Goal: Information Seeking & Learning: Understand process/instructions

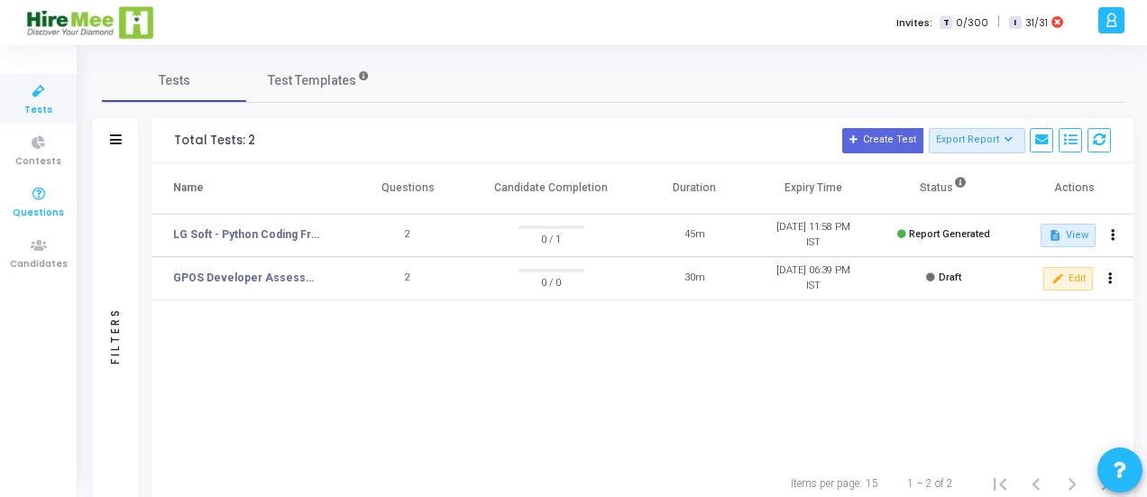
click at [45, 212] on span "Questions" at bounding box center [38, 213] width 51 height 15
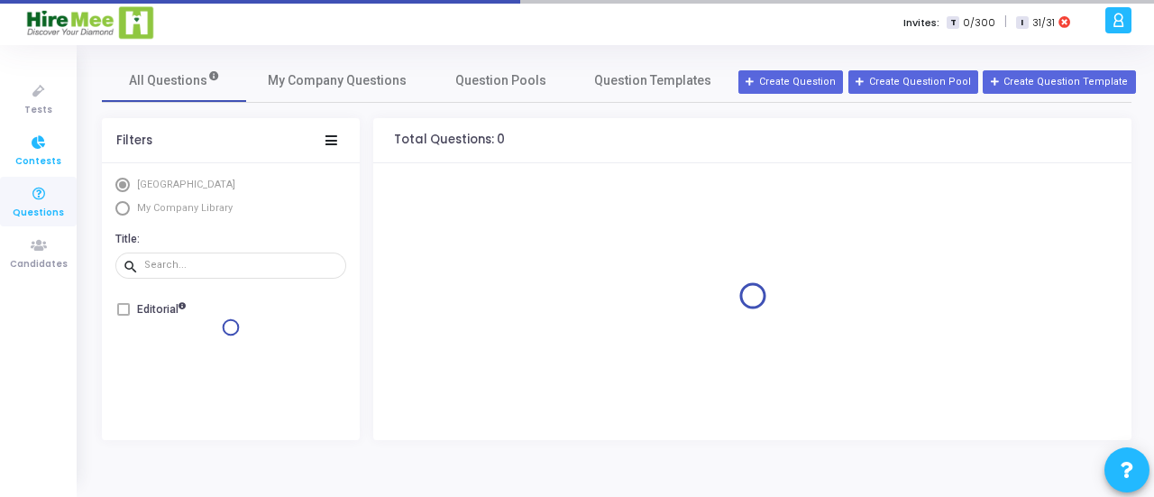
click at [31, 151] on icon at bounding box center [39, 143] width 38 height 23
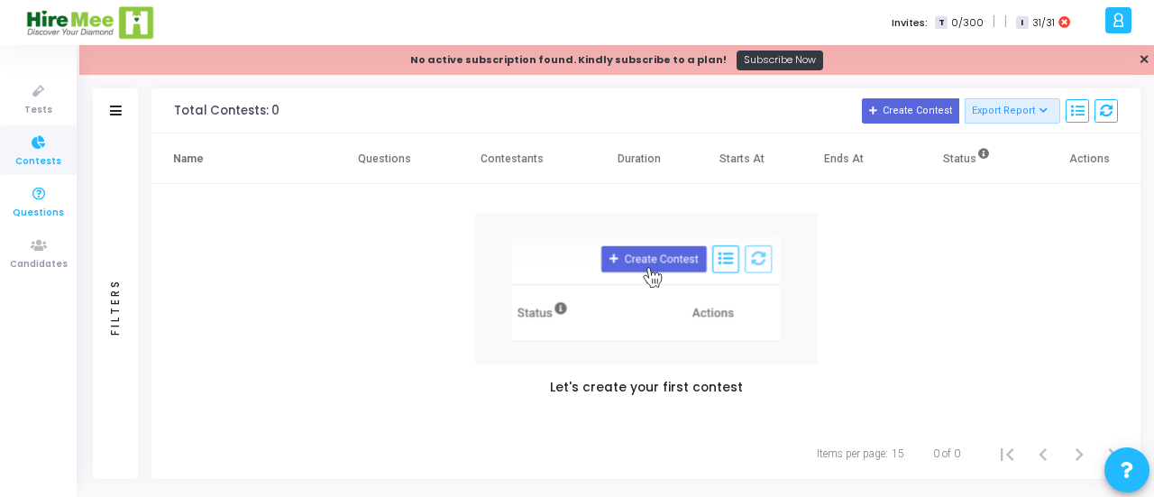
click at [38, 197] on icon at bounding box center [39, 194] width 38 height 23
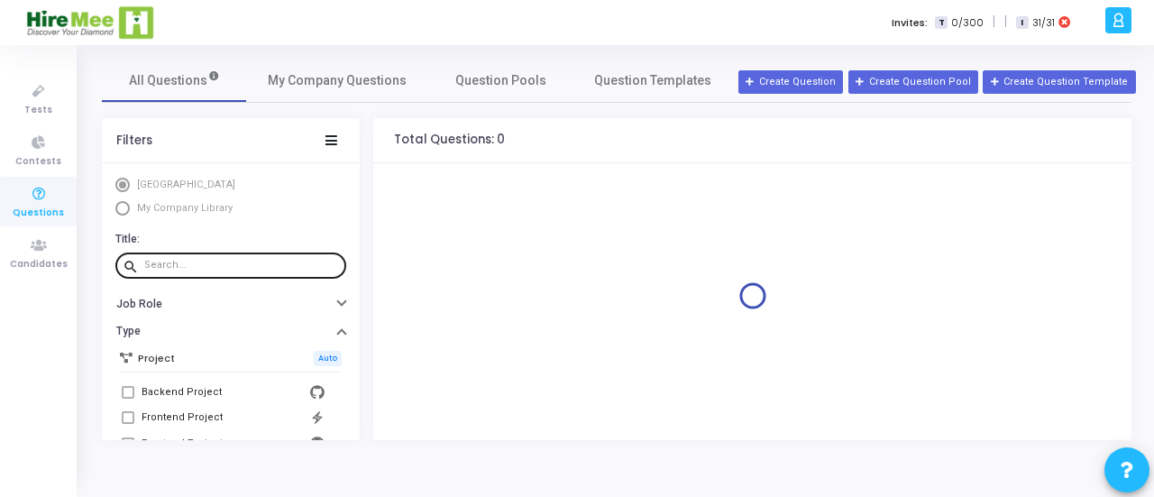
click at [263, 262] on input "text" at bounding box center [241, 265] width 195 height 11
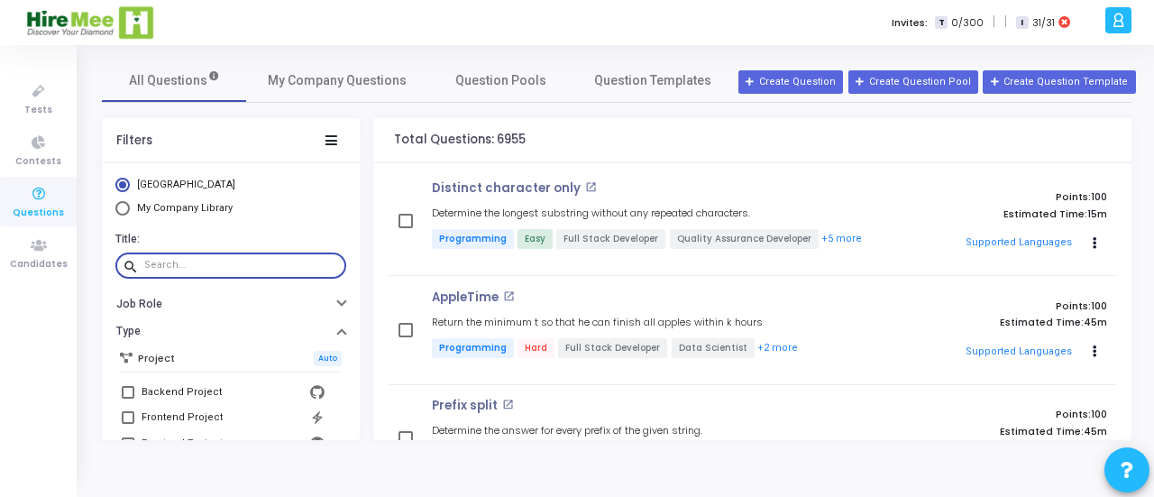
click at [236, 261] on input "text" at bounding box center [241, 265] width 195 height 11
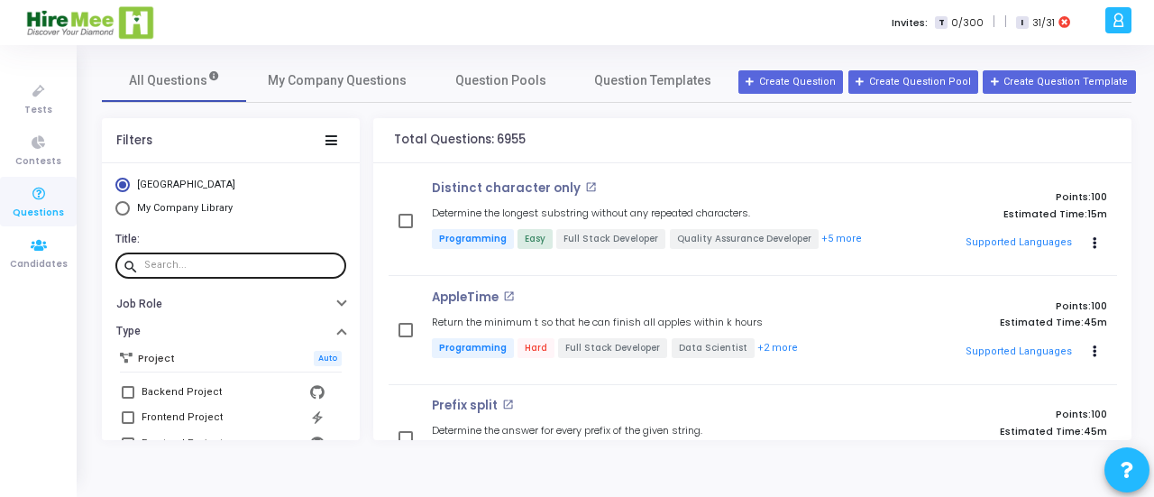
click at [198, 252] on div at bounding box center [241, 265] width 195 height 29
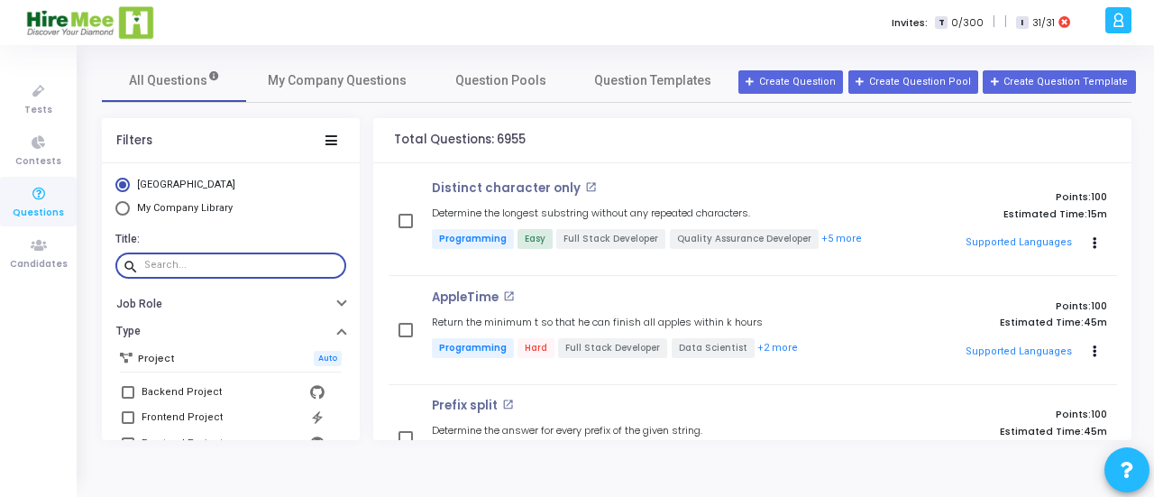
paste input "Distinct character only"
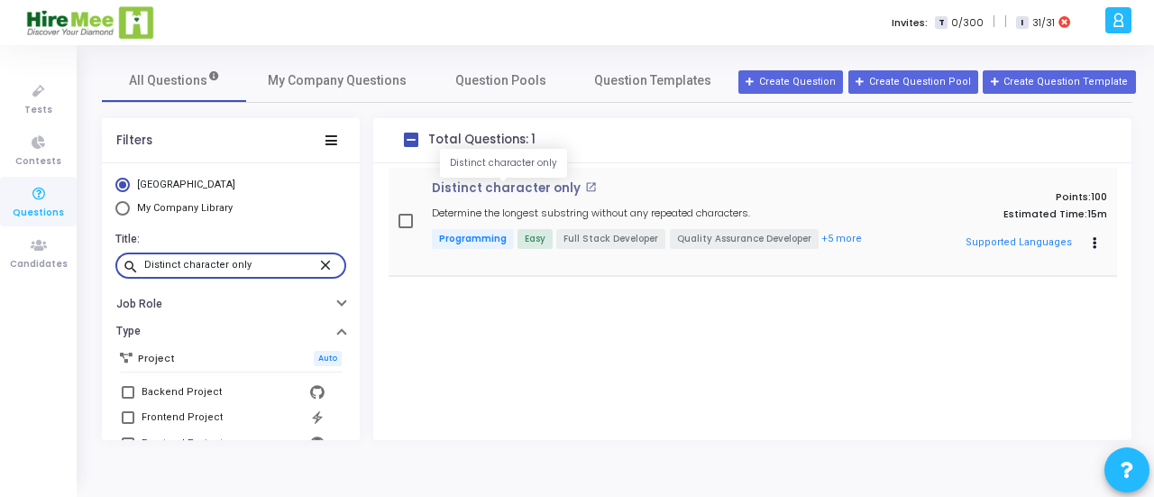
click at [532, 188] on p "Distinct character only" at bounding box center [506, 188] width 149 height 14
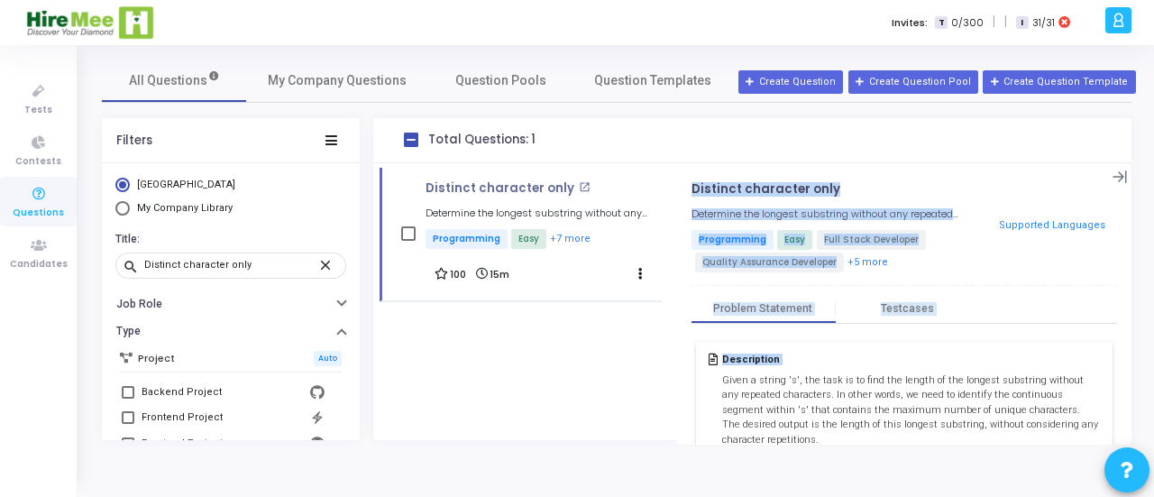
scroll to position [384, 0]
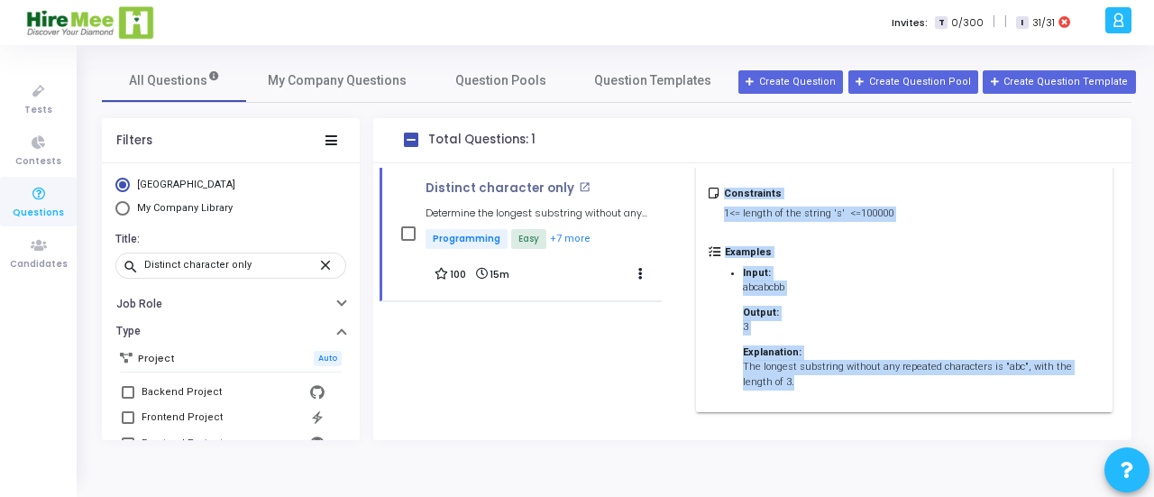
drag, startPoint x: 723, startPoint y: 381, endPoint x: 842, endPoint y: 383, distance: 119.0
click at [842, 383] on div "Description Given a string 's', the task is to find the length of the longest s…" at bounding box center [904, 185] width 417 height 454
copy div "Given a string 's', the task is to find the length of the longest substring wit…"
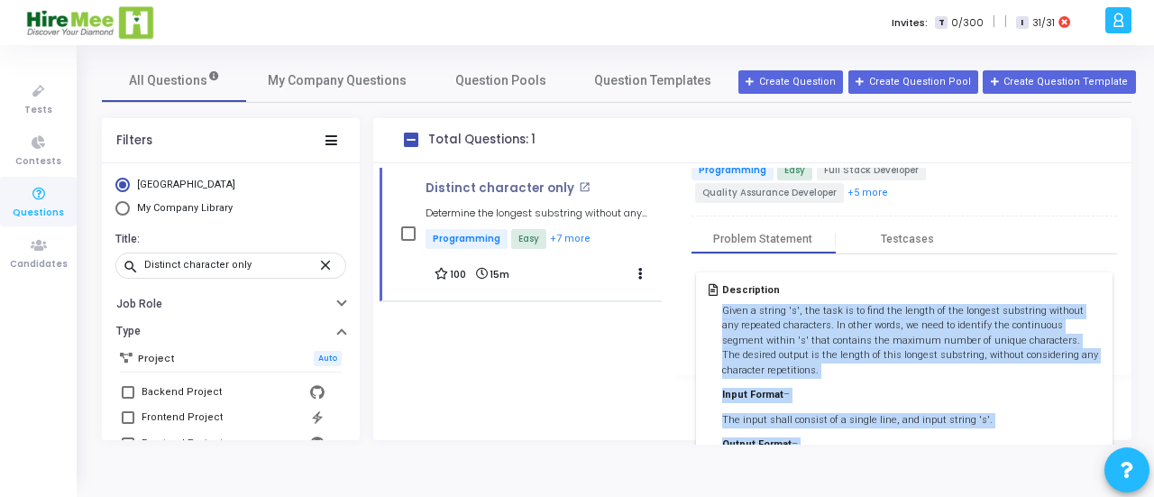
scroll to position [0, 0]
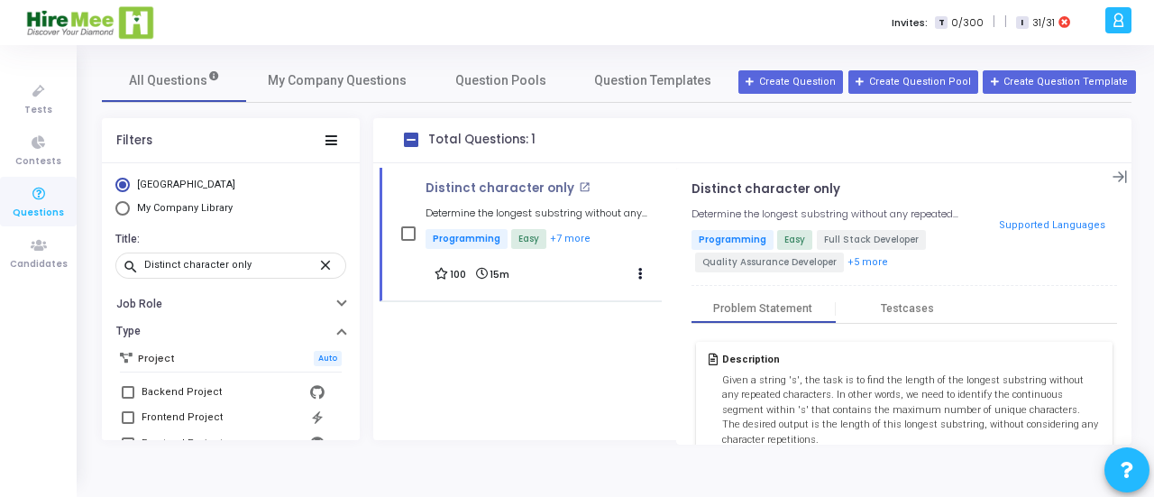
click at [902, 292] on div "Distinct character only open_in_new Determine the longest substring without any…" at bounding box center [904, 505] width 426 height 646
click at [900, 306] on div "Testcases" at bounding box center [907, 309] width 53 height 14
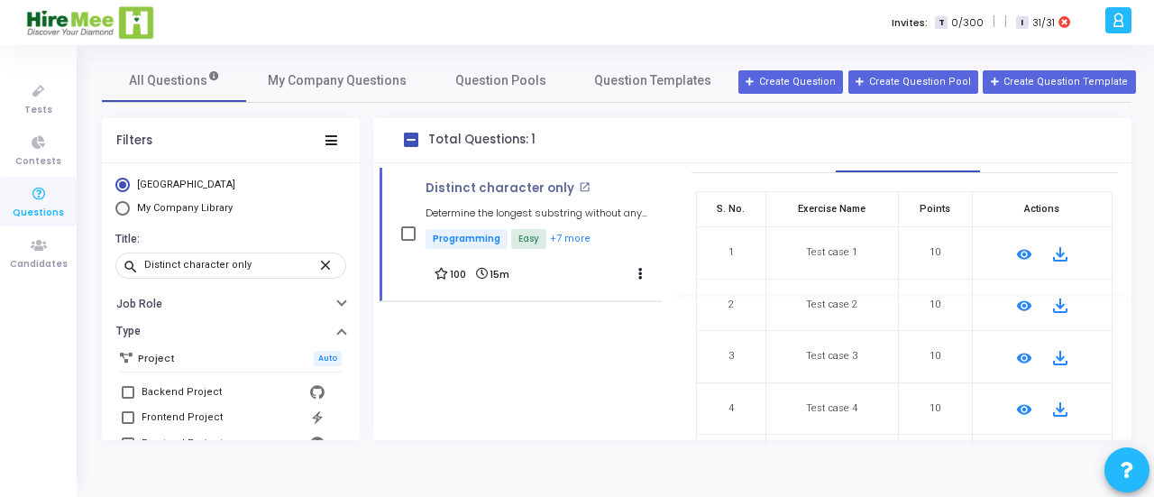
scroll to position [150, 0]
click at [1019, 252] on mat-icon "remove_red_eye" at bounding box center [1024, 255] width 22 height 22
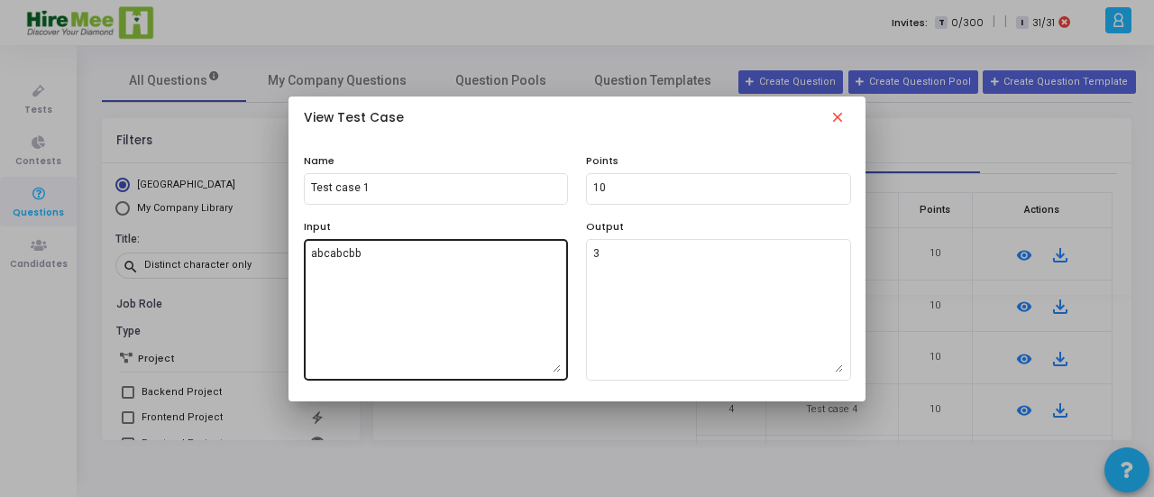
click at [395, 283] on textarea "abcabcbb" at bounding box center [436, 309] width 250 height 126
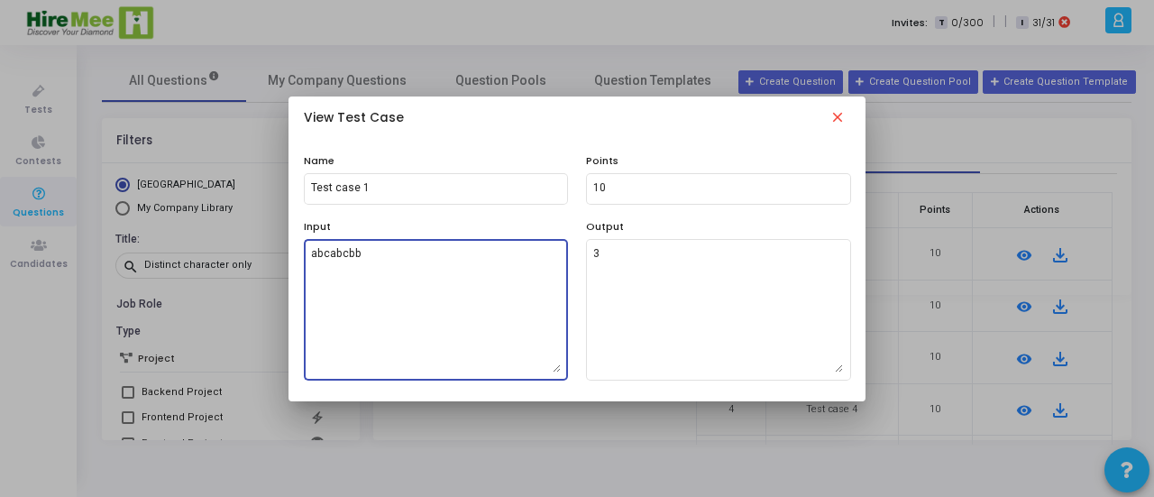
click at [395, 283] on textarea "abcabcbb" at bounding box center [436, 309] width 250 height 126
click at [397, 282] on textarea "abcabcbb" at bounding box center [436, 309] width 250 height 126
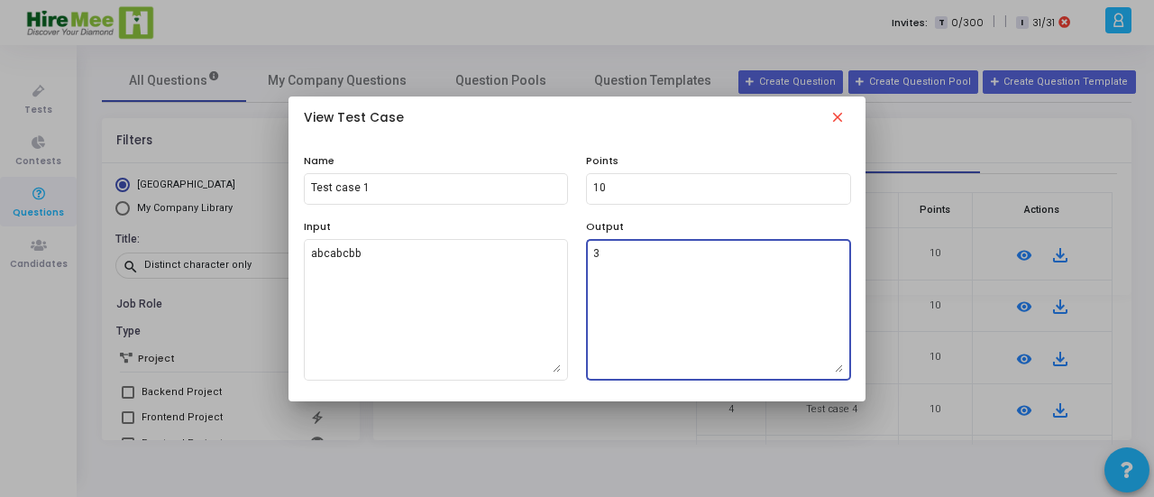
click at [656, 261] on textarea "3" at bounding box center [718, 309] width 250 height 126
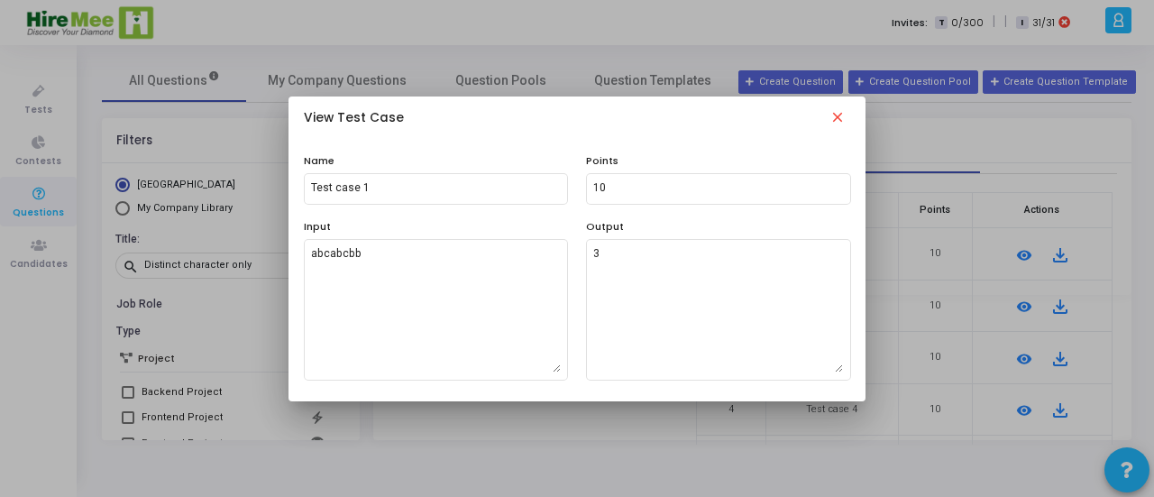
click at [837, 120] on mat-icon "close" at bounding box center [838, 120] width 22 height 22
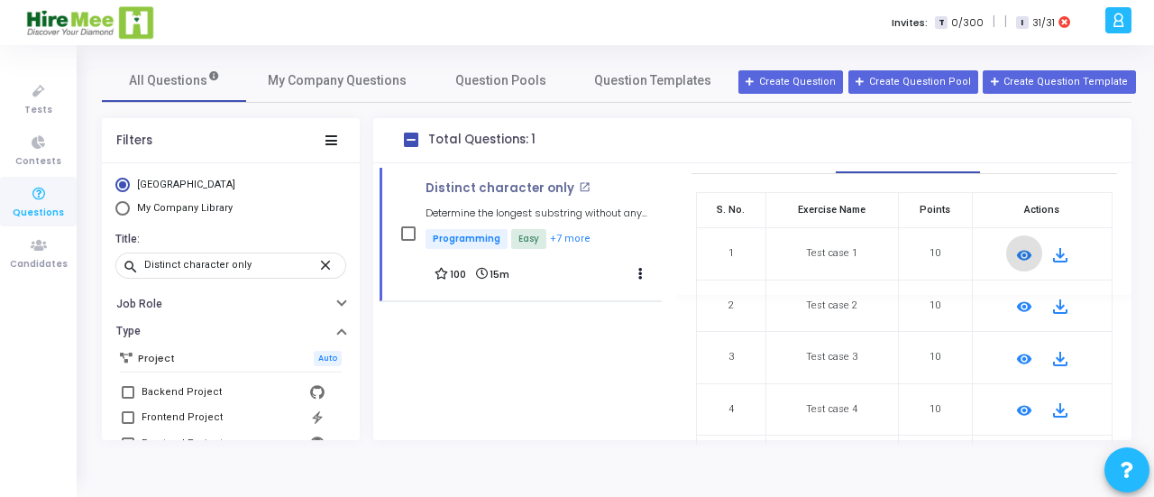
click at [1020, 307] on mat-icon "remove_red_eye" at bounding box center [1024, 307] width 22 height 22
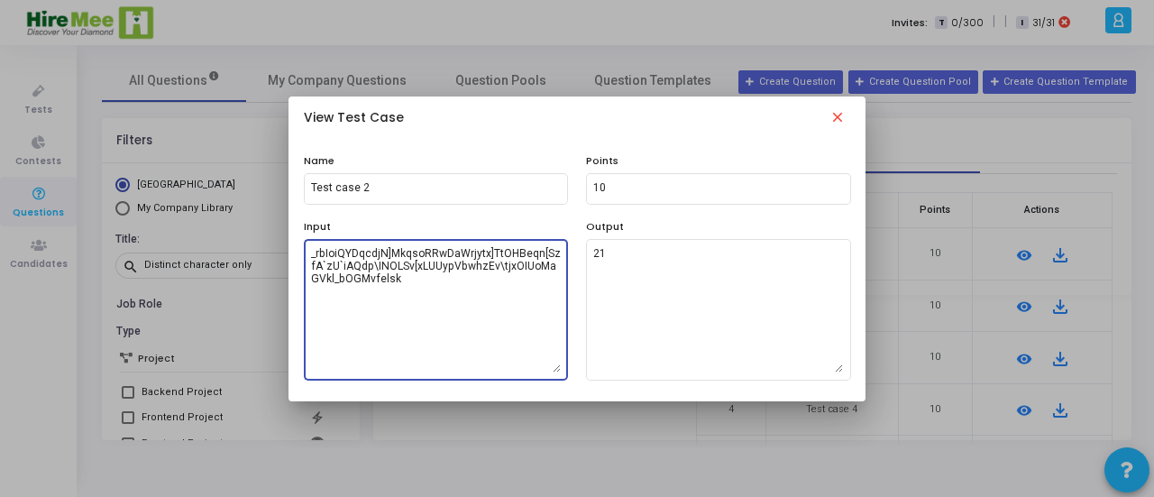
drag, startPoint x: 411, startPoint y: 275, endPoint x: 294, endPoint y: 245, distance: 120.9
click at [295, 245] on div "Input _rbIoiQYDqcdjN]MkqsoRRwDaWrjytx]TtOHBeqn[SzfA`zU`iAQdp\INOLSv[xLUUypVbwhz…" at bounding box center [436, 299] width 283 height 161
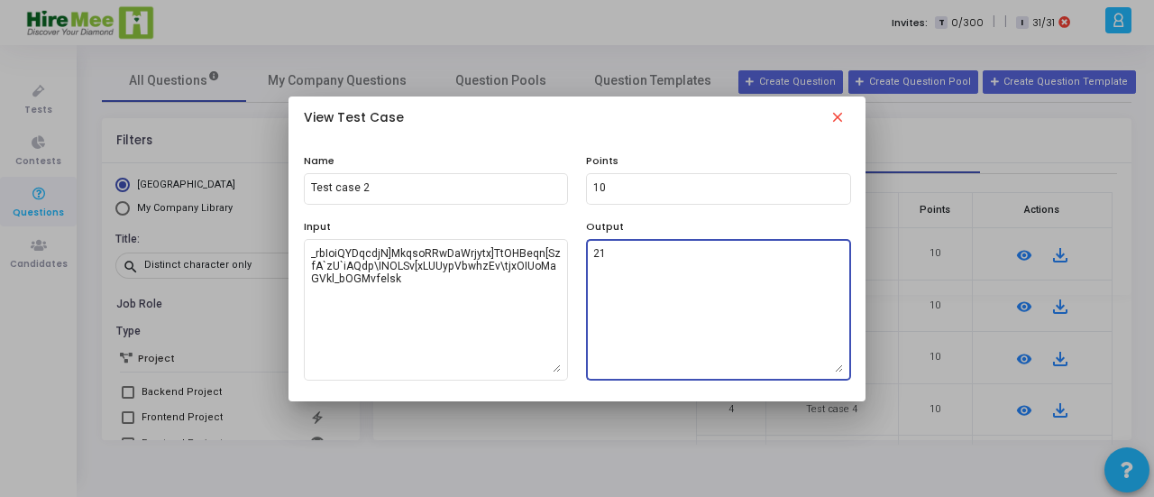
drag, startPoint x: 613, startPoint y: 261, endPoint x: 579, endPoint y: 255, distance: 34.8
click at [579, 255] on div "Output 21" at bounding box center [718, 299] width 283 height 161
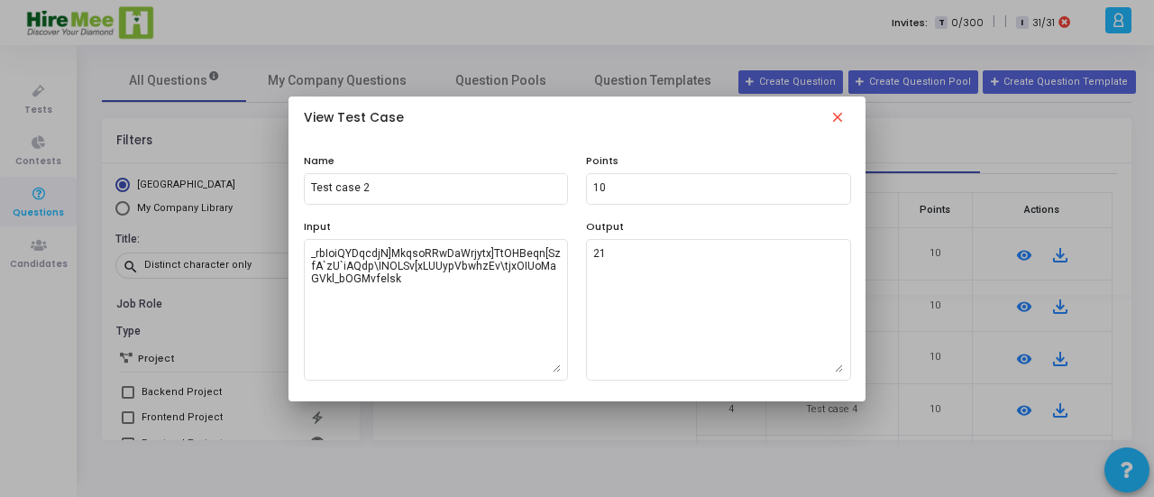
click at [840, 118] on mat-icon "close" at bounding box center [838, 120] width 22 height 22
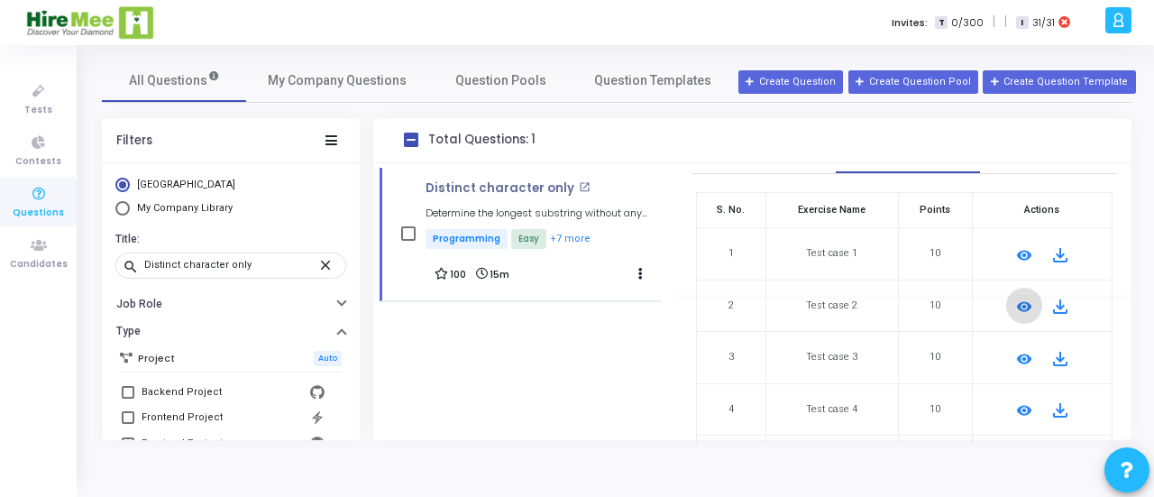
click at [1021, 354] on mat-icon "remove_red_eye" at bounding box center [1024, 359] width 22 height 22
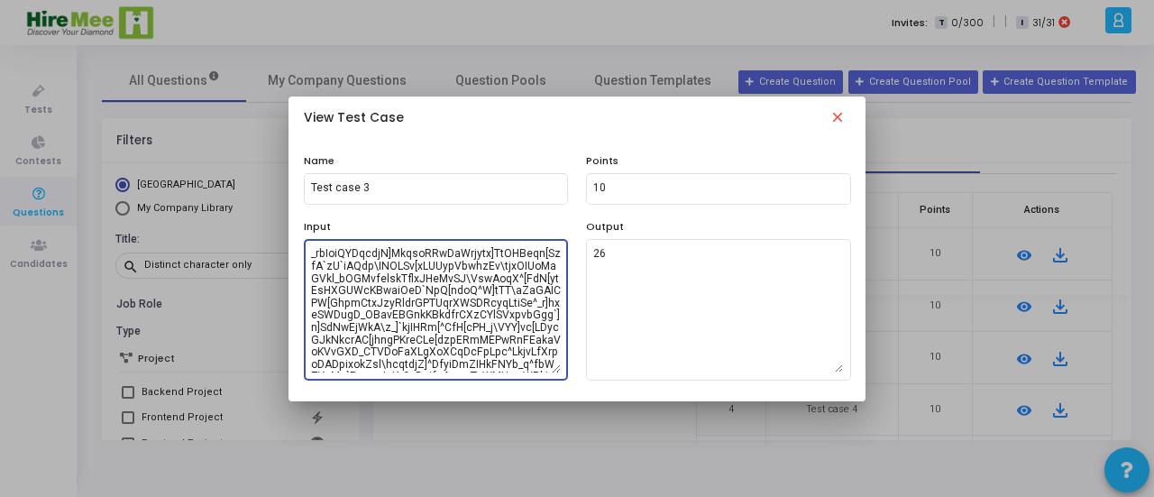
click at [384, 293] on textarea "_rbIoiQYDqcdjN]MkqsoRRwDaWrjytx]TtOHBeqn[SzfA`zU`iAQdp\INOLSv[xLUUypVbwhzEv\tjx…" at bounding box center [436, 309] width 250 height 126
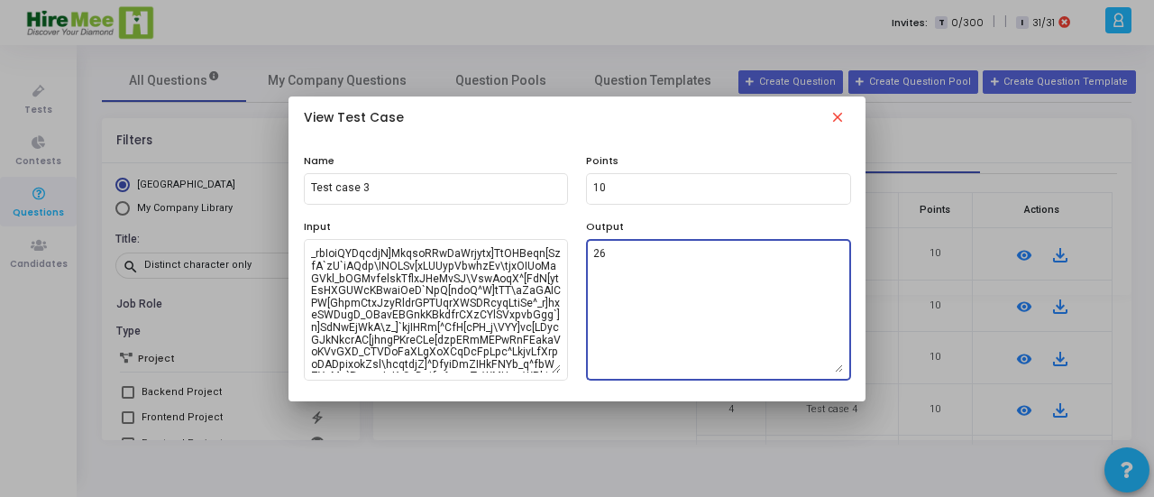
drag, startPoint x: 627, startPoint y: 259, endPoint x: 581, endPoint y: 257, distance: 46.0
click at [581, 257] on div "Output 26" at bounding box center [718, 299] width 283 height 161
click at [829, 114] on mat-icon "close" at bounding box center [838, 120] width 22 height 22
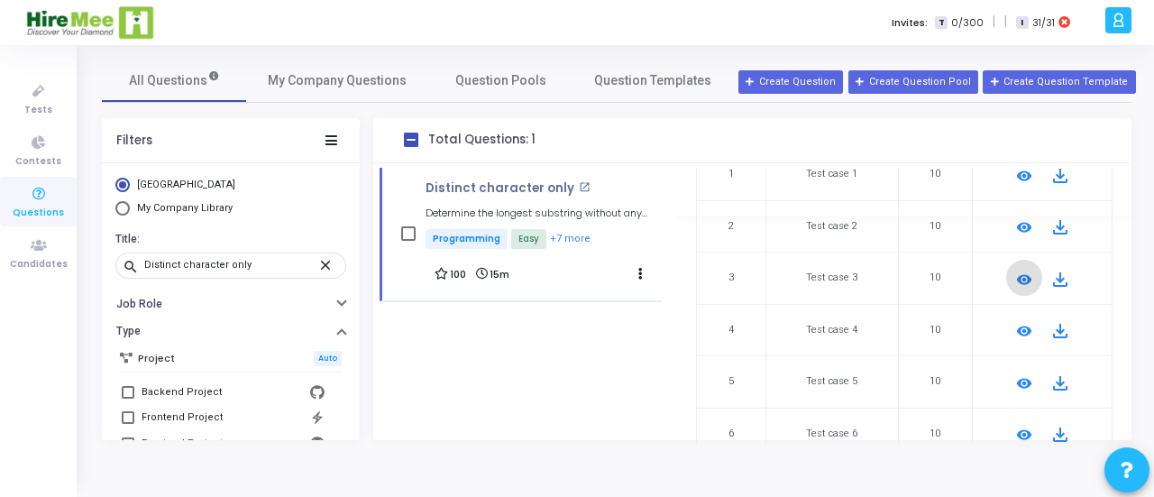
scroll to position [232, 0]
click at [1019, 318] on mat-icon "remove_red_eye" at bounding box center [1024, 328] width 22 height 22
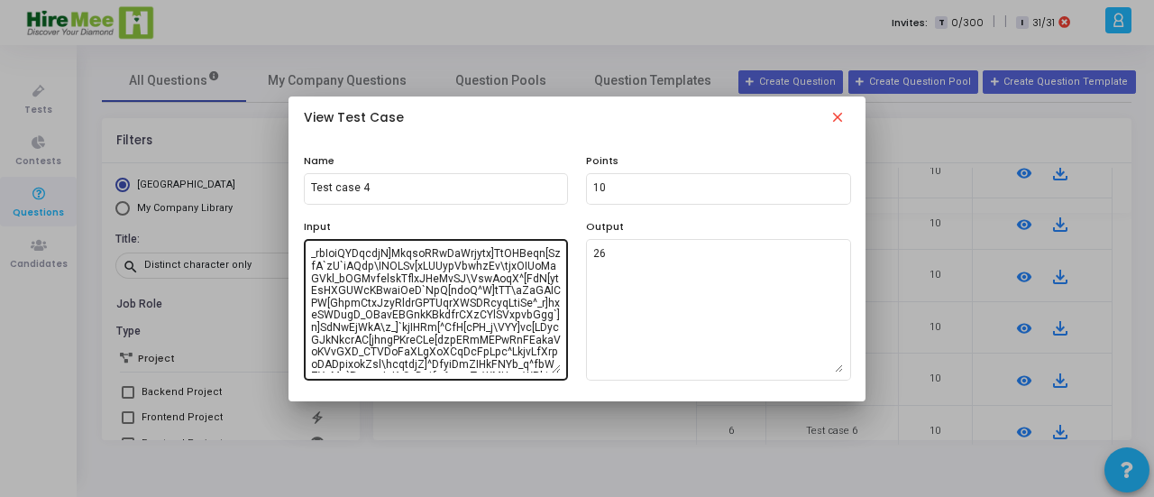
click at [440, 337] on textarea "_rbIoiQYDqcdjN]MkqsoRRwDaWrjytx]TtOHBeqn[SzfA`zU`iAQdp\INOLSv[xLUUypVbwhzEv\tjx…" at bounding box center [436, 309] width 250 height 126
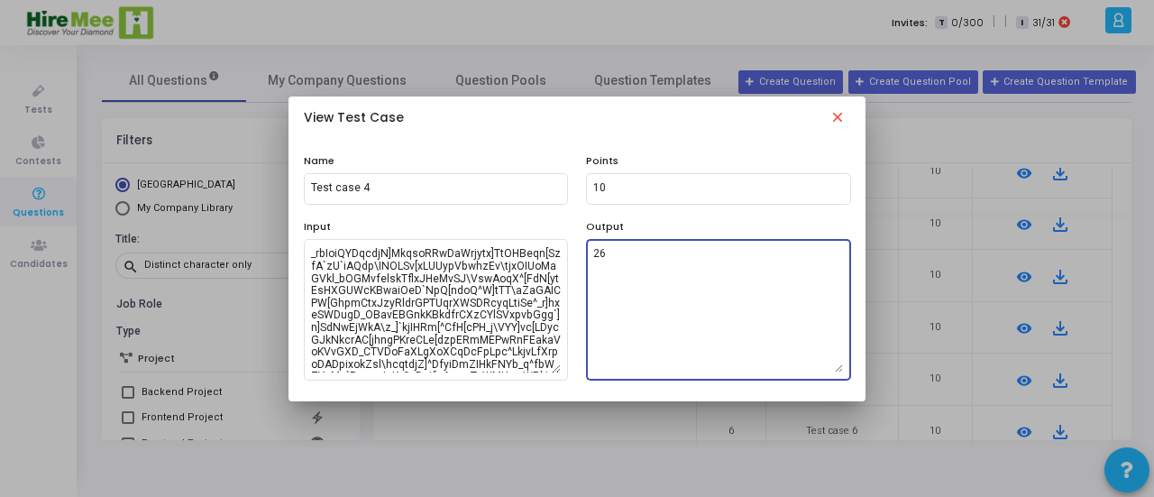
drag, startPoint x: 608, startPoint y: 262, endPoint x: 582, endPoint y: 255, distance: 27.1
click at [582, 255] on div "Output 26" at bounding box center [718, 299] width 283 height 161
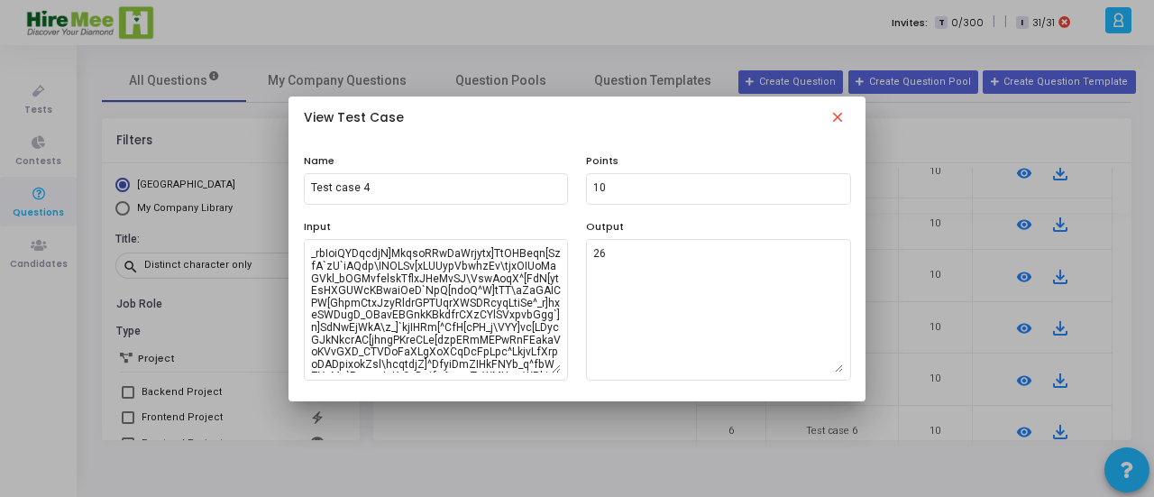
click at [840, 111] on mat-icon "close" at bounding box center [838, 120] width 22 height 22
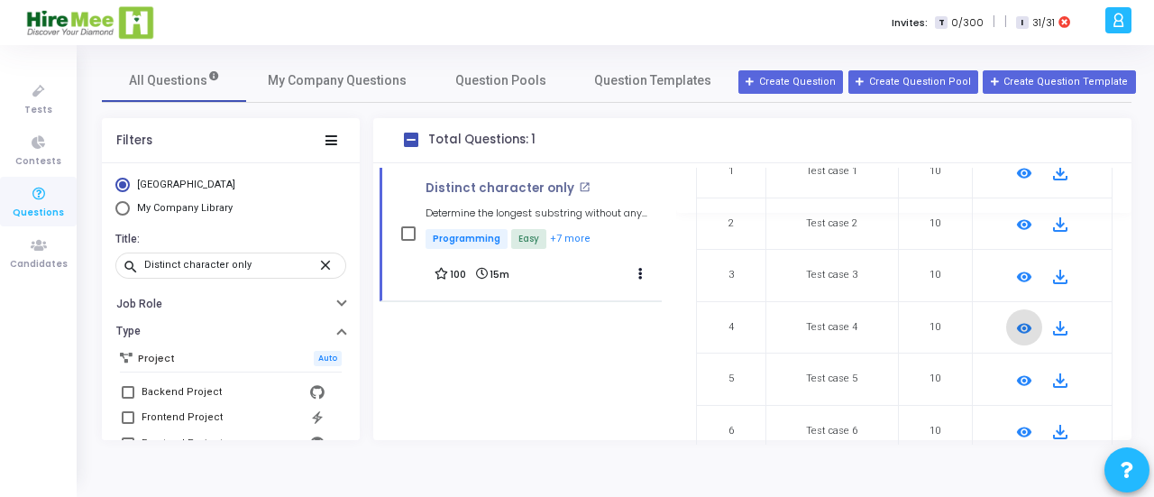
click at [1013, 381] on mat-icon "remove_red_eye" at bounding box center [1024, 381] width 22 height 22
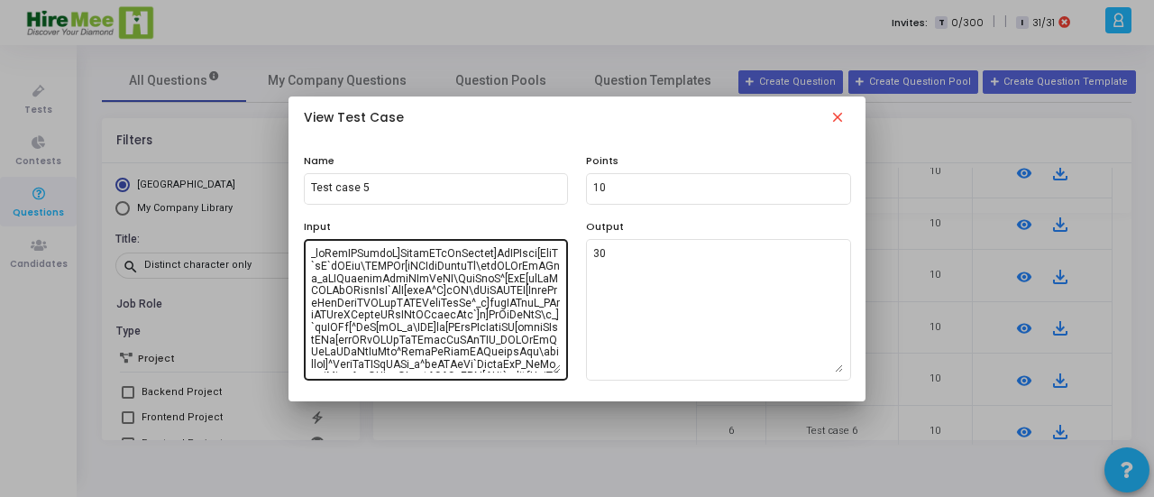
click at [486, 344] on textarea at bounding box center [436, 309] width 250 height 126
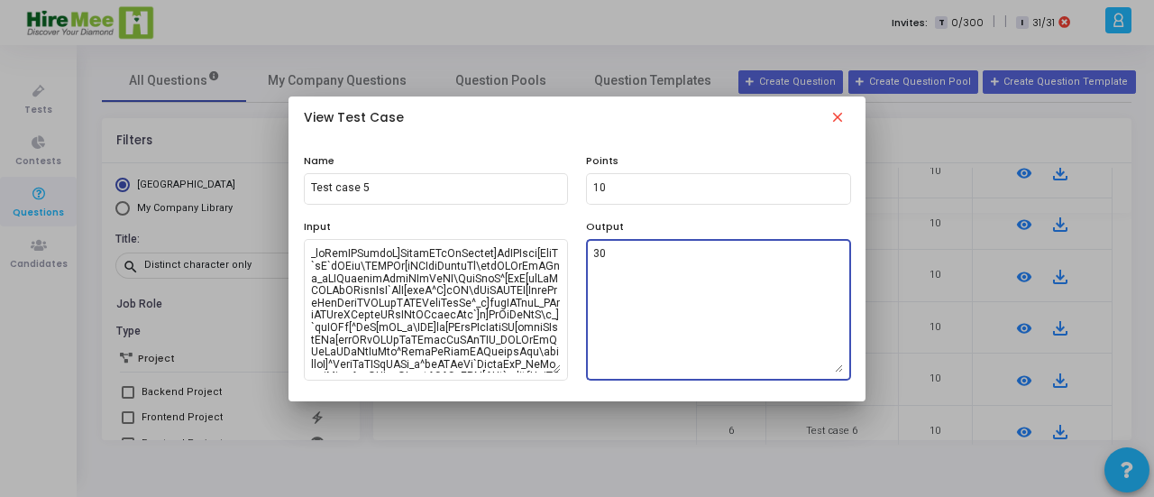
click at [614, 246] on textarea "30" at bounding box center [718, 309] width 250 height 126
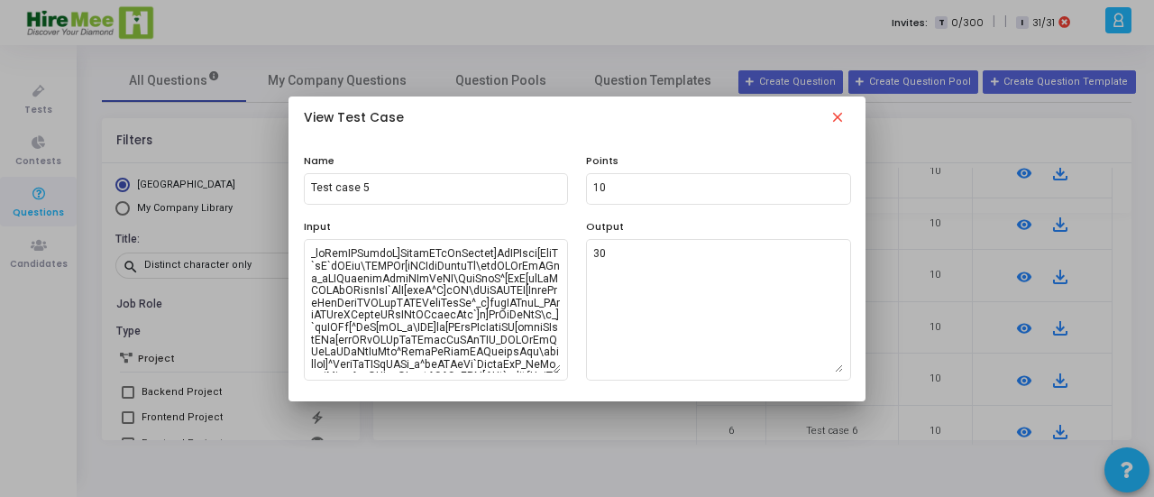
click at [850, 115] on button "close" at bounding box center [837, 119] width 47 height 50
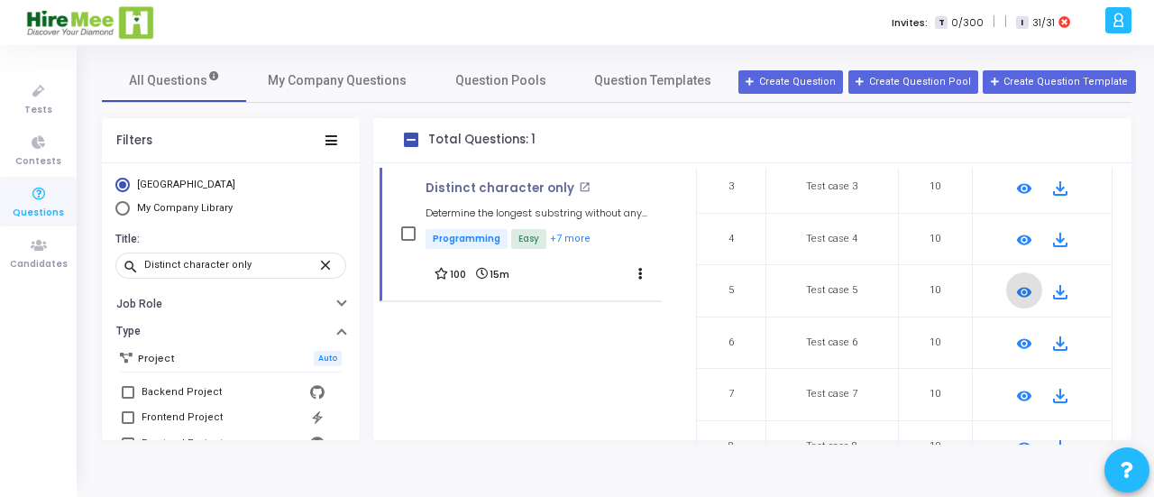
scroll to position [321, 0]
click at [1018, 334] on mat-icon "remove_red_eye" at bounding box center [1024, 343] width 22 height 22
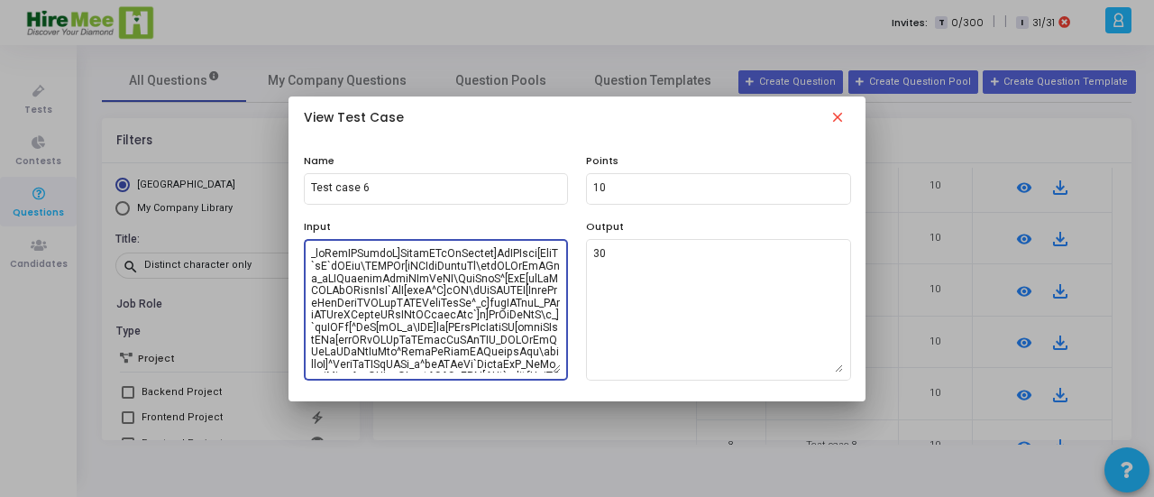
click at [395, 287] on textarea at bounding box center [436, 309] width 250 height 126
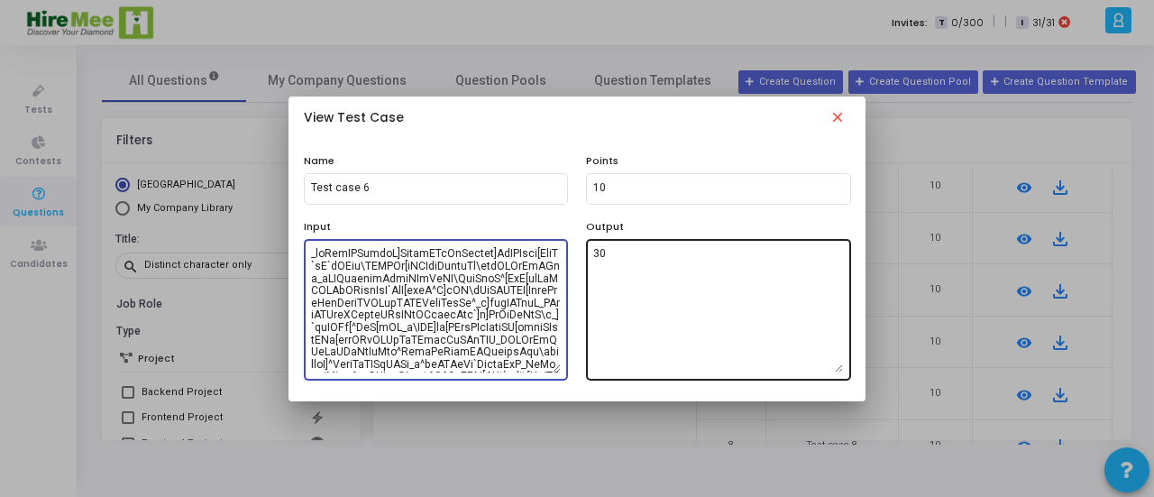
click at [629, 272] on textarea "30" at bounding box center [718, 309] width 250 height 126
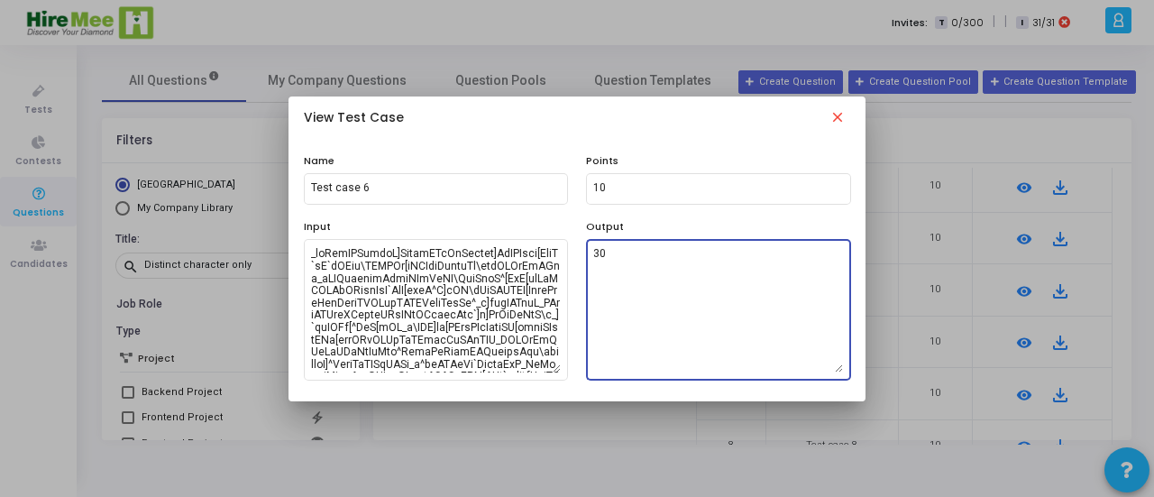
click at [629, 272] on textarea "30" at bounding box center [718, 309] width 250 height 126
click at [836, 115] on mat-icon "close" at bounding box center [838, 120] width 22 height 22
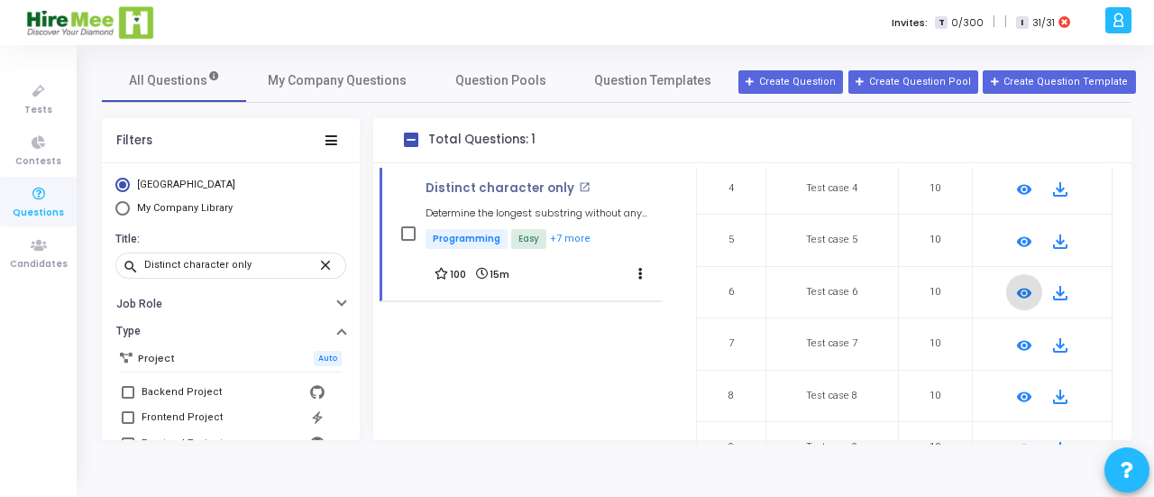
scroll to position [388, 0]
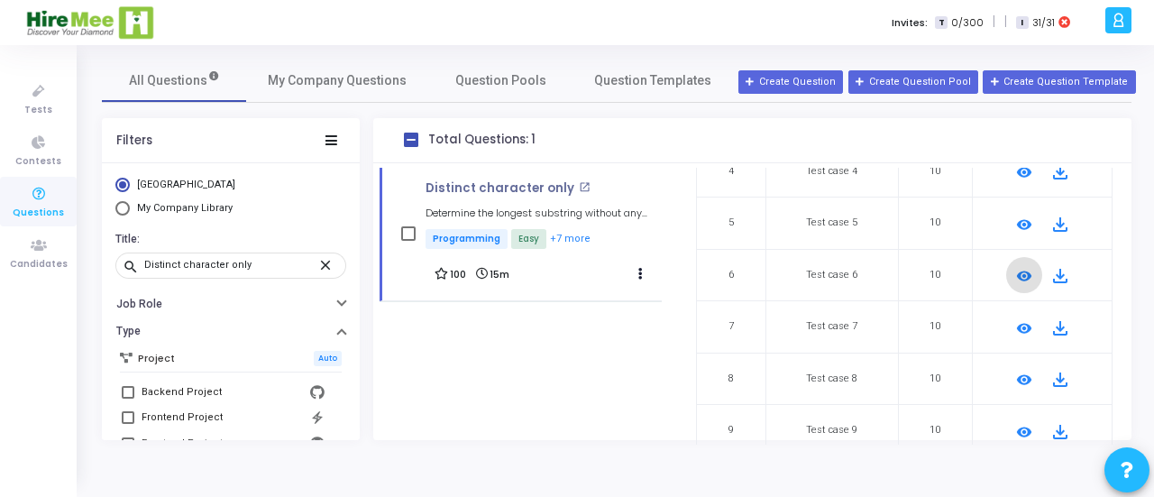
click at [1023, 325] on mat-icon "remove_red_eye" at bounding box center [1024, 328] width 22 height 22
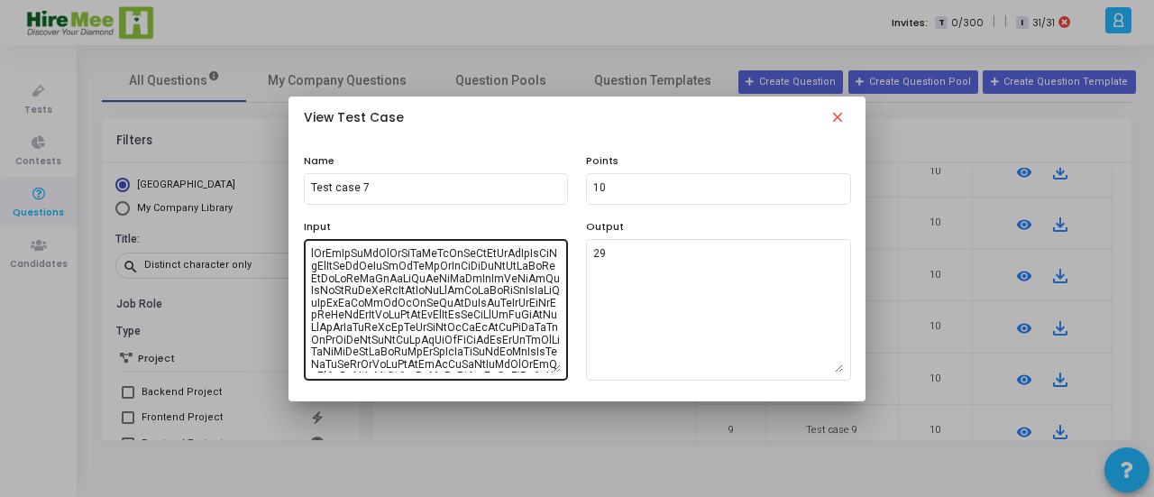
click at [424, 316] on textarea at bounding box center [436, 309] width 250 height 126
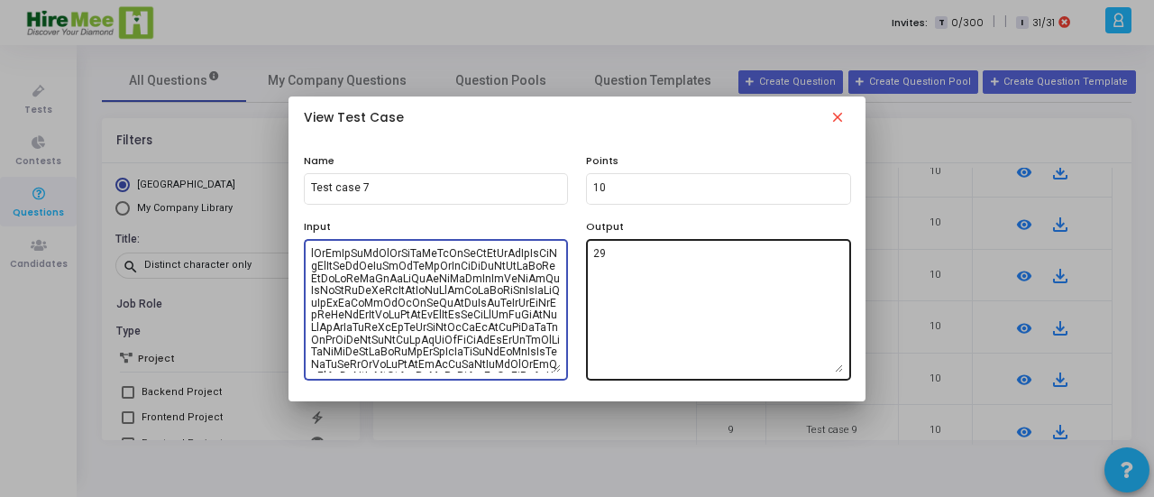
click at [627, 259] on textarea "29" at bounding box center [718, 309] width 250 height 126
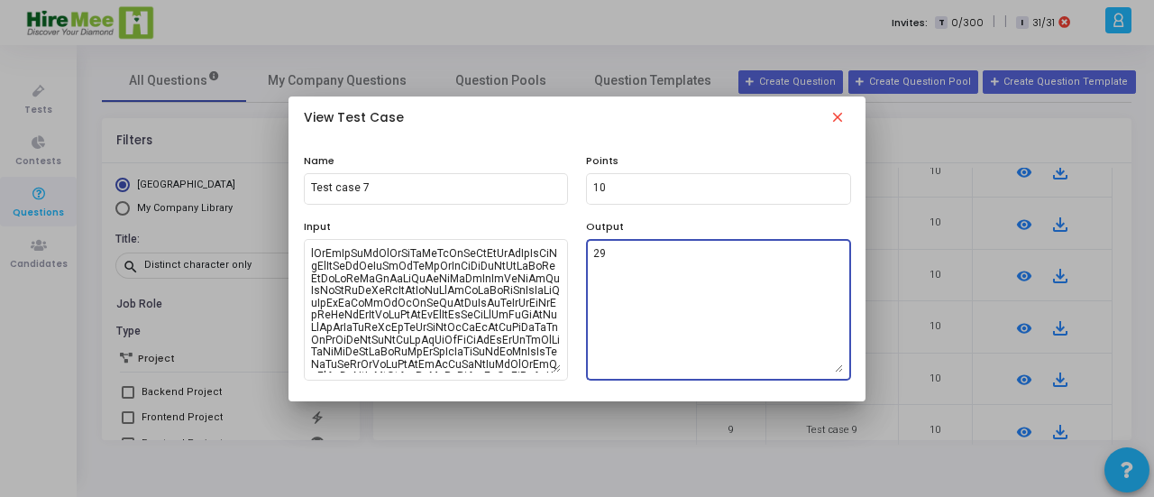
click at [627, 259] on textarea "29" at bounding box center [718, 309] width 250 height 126
click at [840, 126] on mat-icon "close" at bounding box center [838, 120] width 22 height 22
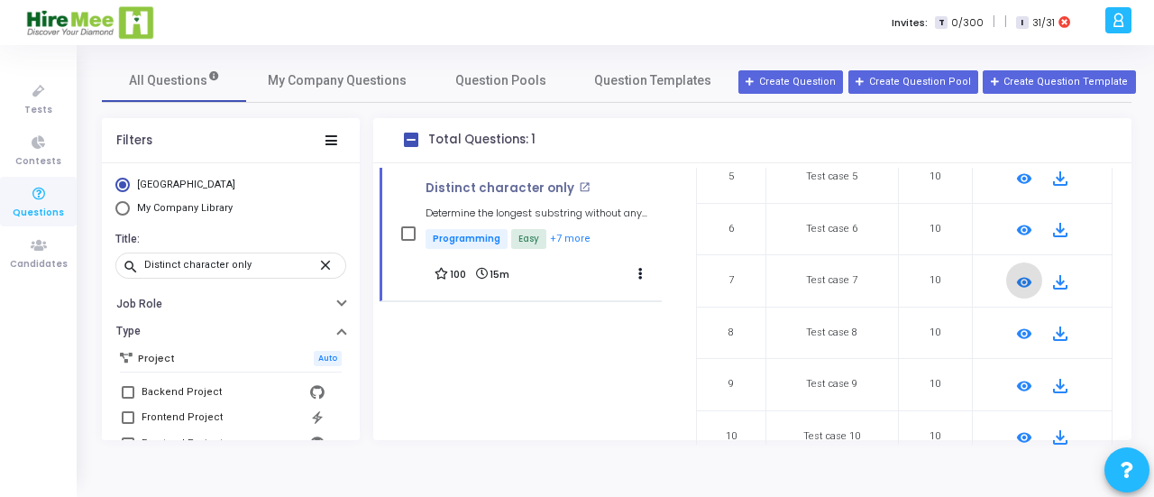
scroll to position [435, 0]
click at [1022, 325] on mat-icon "remove_red_eye" at bounding box center [1024, 333] width 22 height 22
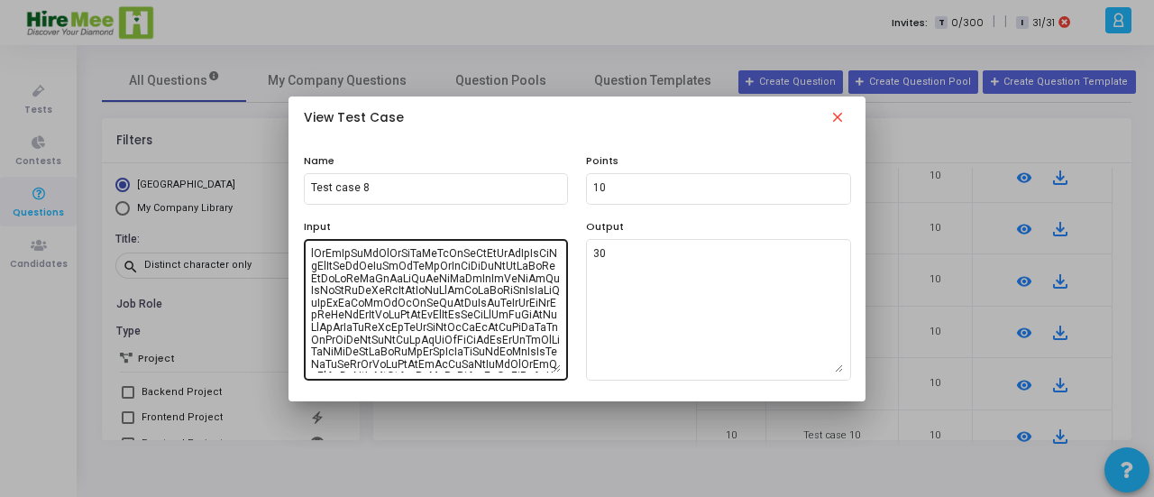
click at [404, 315] on textarea at bounding box center [436, 309] width 250 height 126
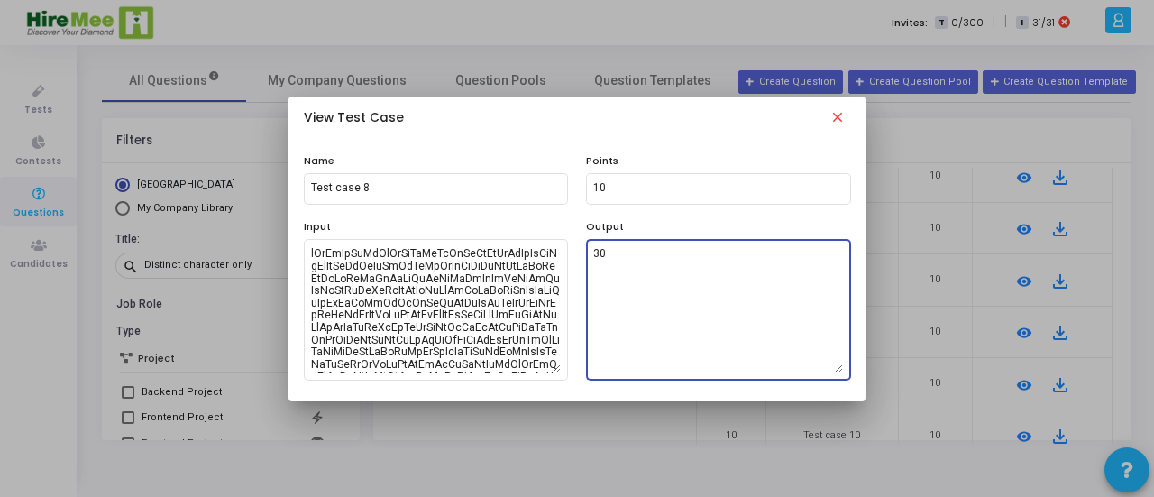
drag, startPoint x: 606, startPoint y: 252, endPoint x: 584, endPoint y: 250, distance: 21.7
click at [584, 250] on div "Output 30" at bounding box center [718, 299] width 283 height 161
click at [841, 121] on mat-icon "close" at bounding box center [838, 120] width 22 height 22
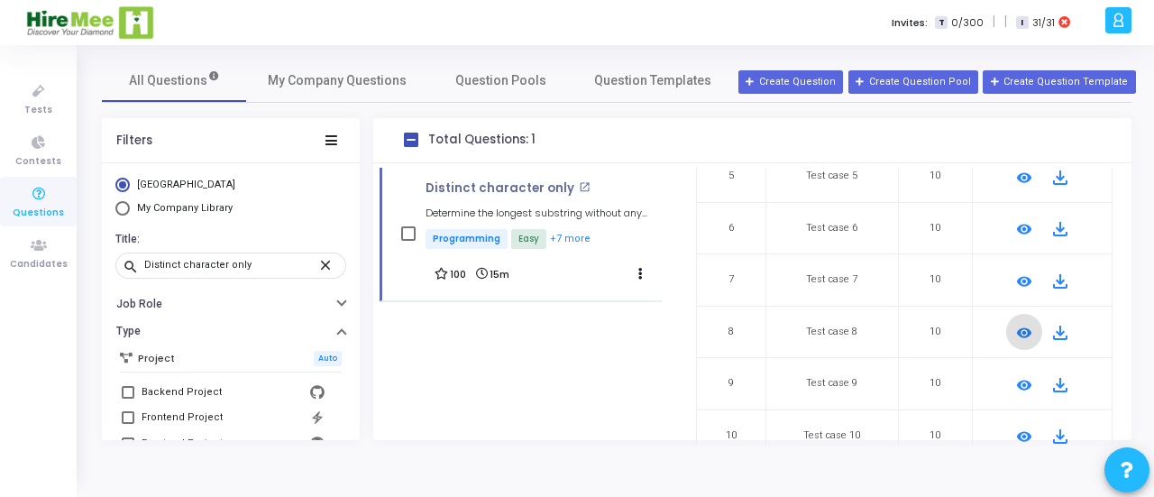
scroll to position [462, 0]
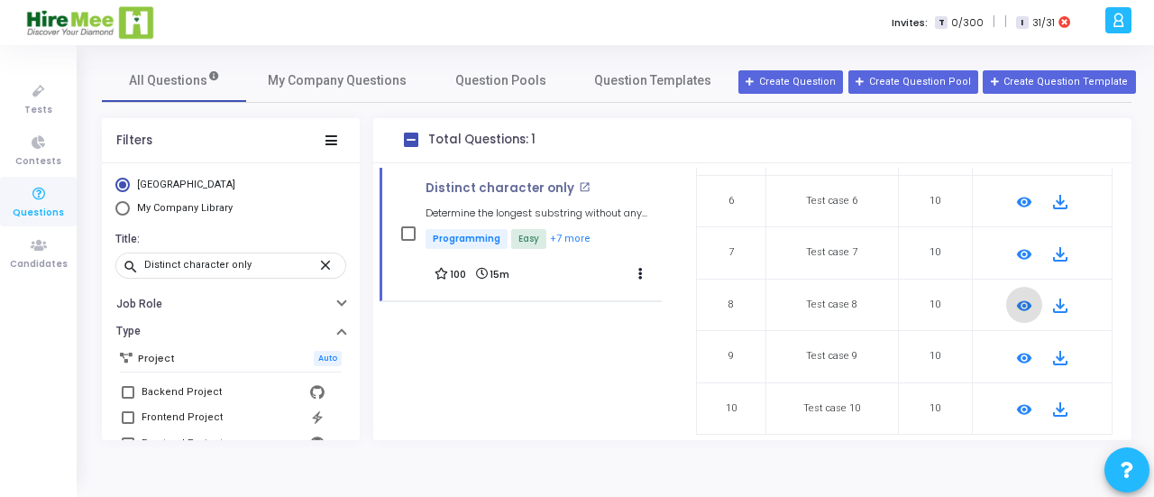
click at [1015, 347] on mat-icon "remove_red_eye" at bounding box center [1024, 358] width 22 height 22
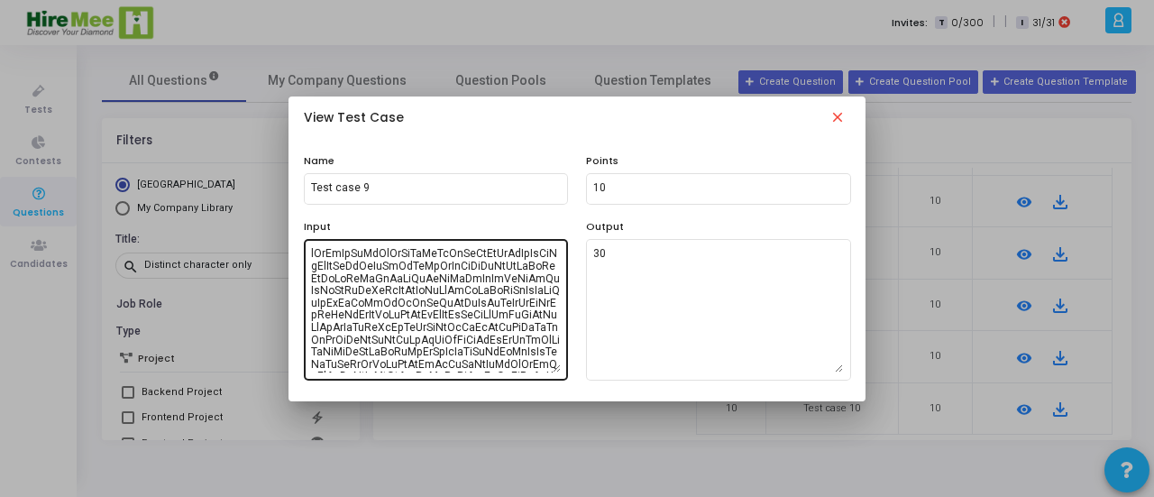
click at [400, 320] on textarea at bounding box center [436, 309] width 250 height 126
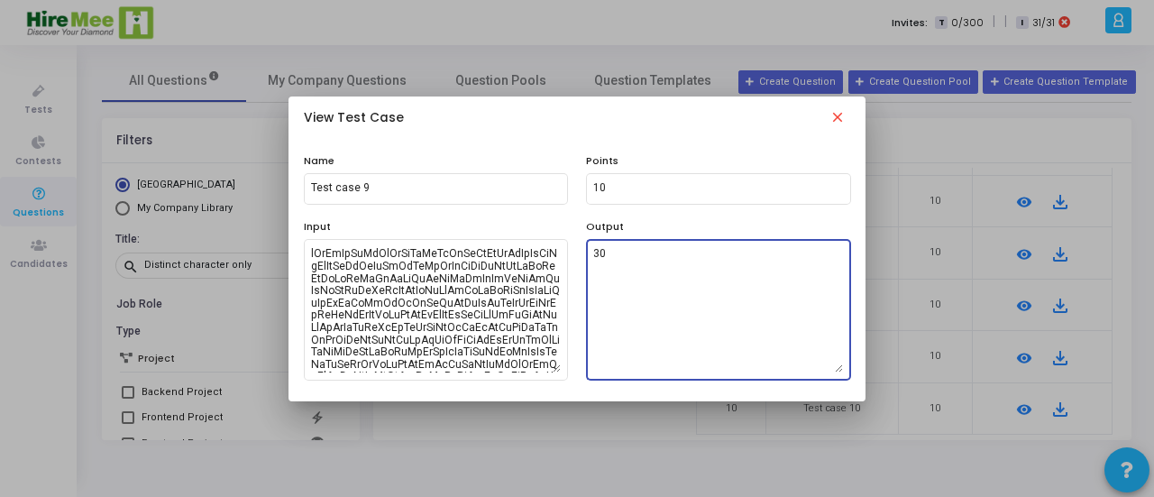
drag, startPoint x: 622, startPoint y: 257, endPoint x: 577, endPoint y: 251, distance: 45.5
click at [577, 251] on div "Output 30" at bounding box center [718, 299] width 283 height 161
click at [840, 121] on mat-icon "close" at bounding box center [838, 120] width 22 height 22
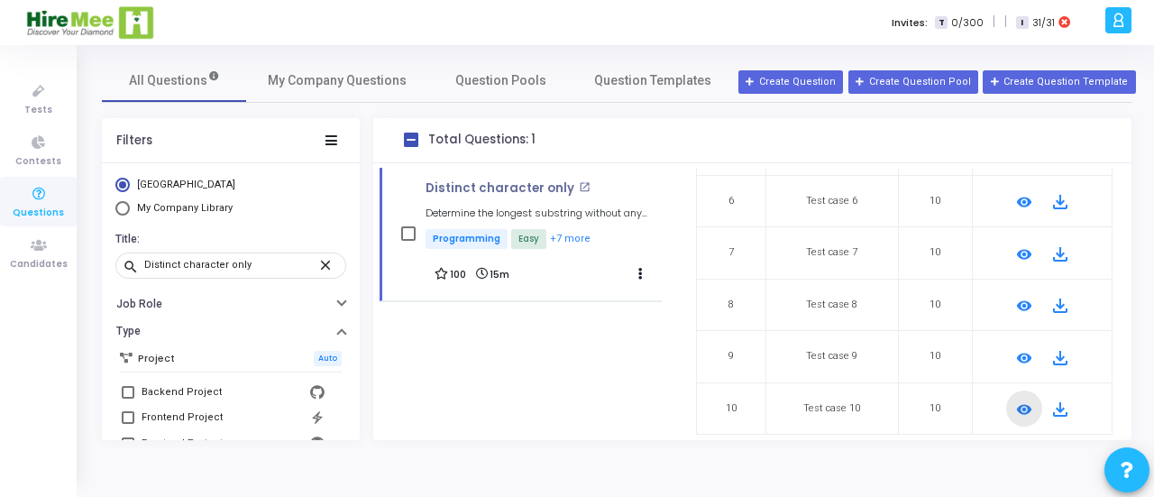
click at [1017, 406] on mat-icon "remove_red_eye" at bounding box center [1024, 409] width 22 height 22
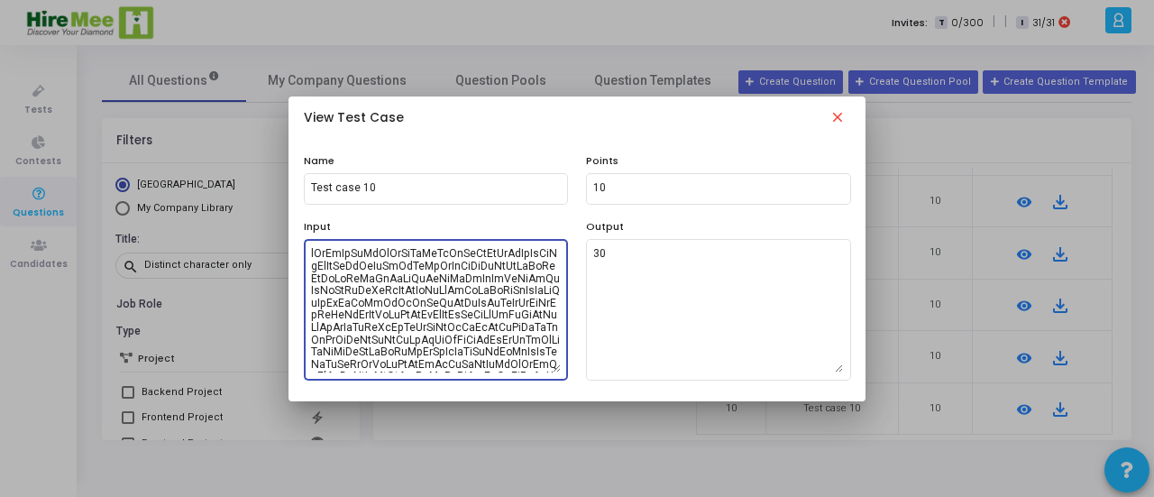
click at [368, 300] on textarea at bounding box center [436, 309] width 250 height 126
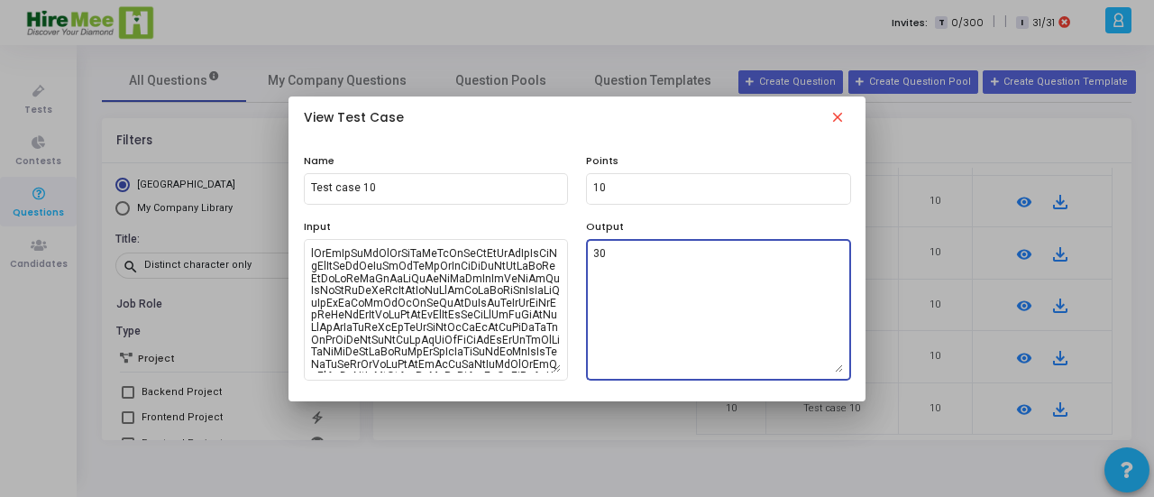
click at [646, 275] on textarea "30" at bounding box center [718, 309] width 250 height 126
click at [837, 119] on mat-icon "close" at bounding box center [838, 120] width 22 height 22
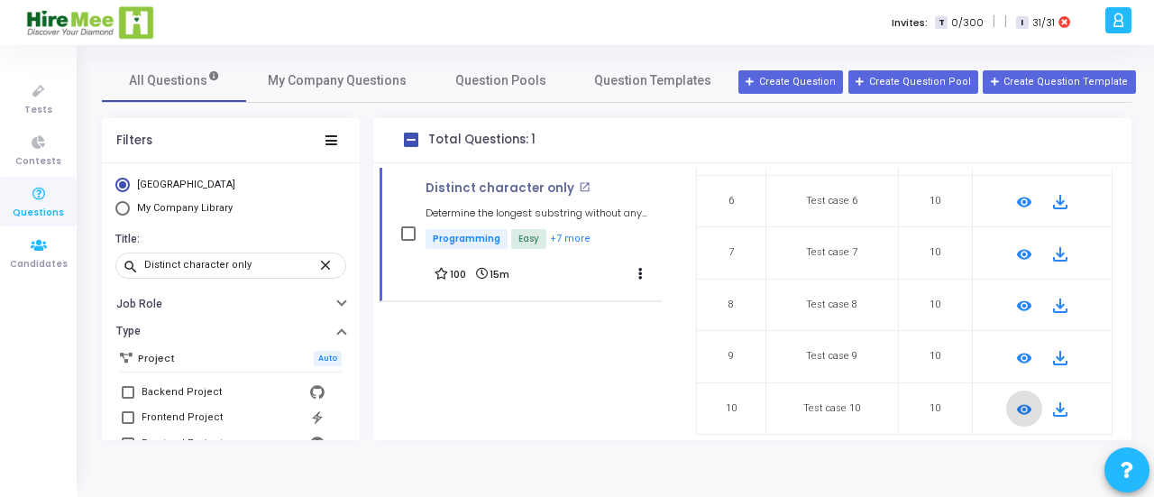
click at [43, 212] on span "Questions" at bounding box center [38, 213] width 51 height 15
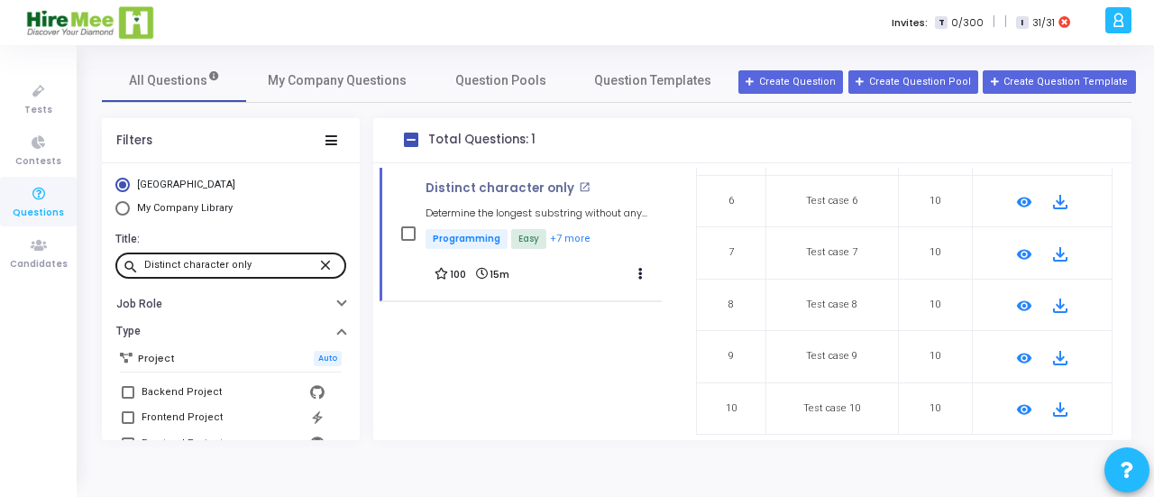
click at [245, 266] on input "Distinct character only" at bounding box center [230, 265] width 173 height 11
paste input "Two operations"
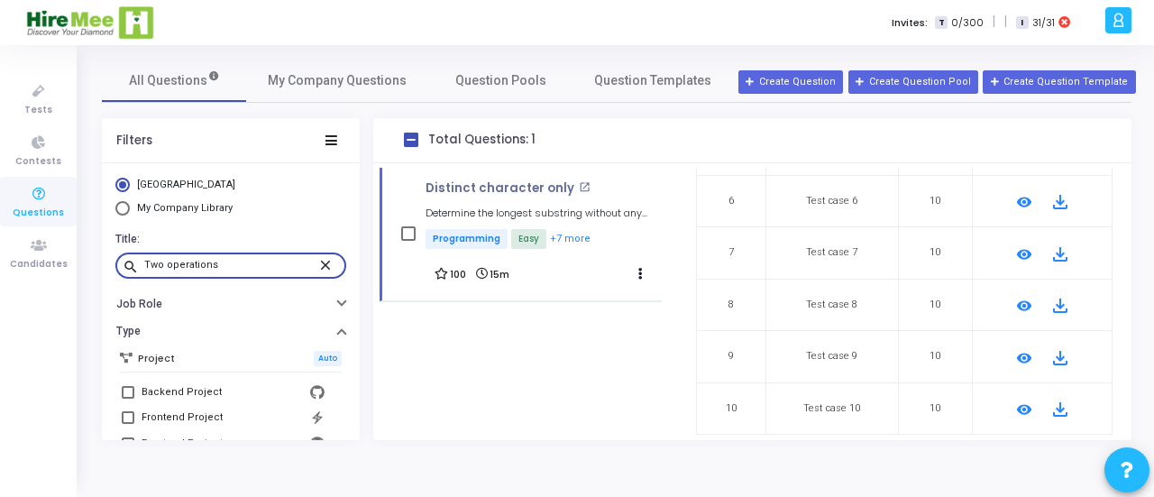
type input "Two operations"
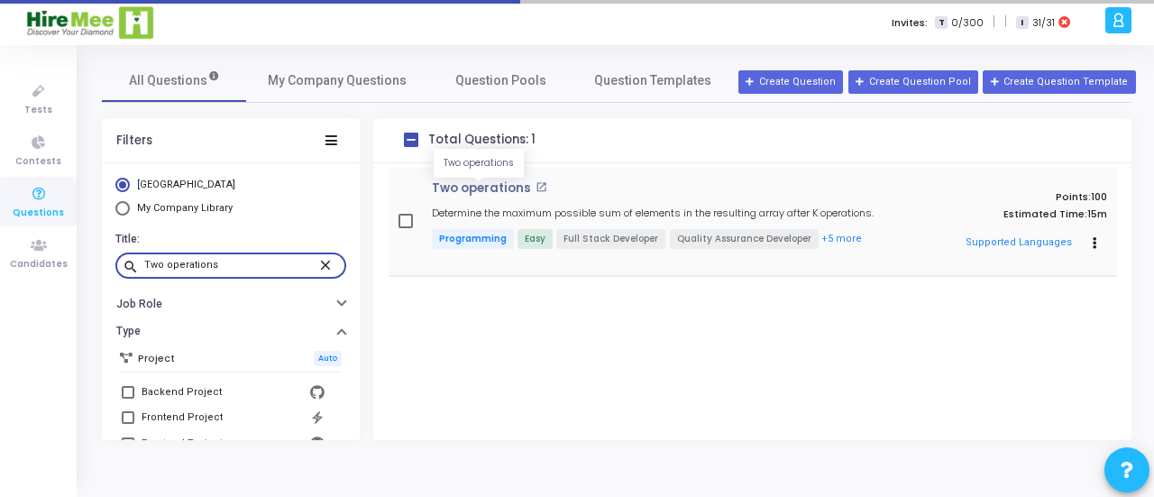
click at [477, 188] on p "Two operations" at bounding box center [481, 188] width 99 height 14
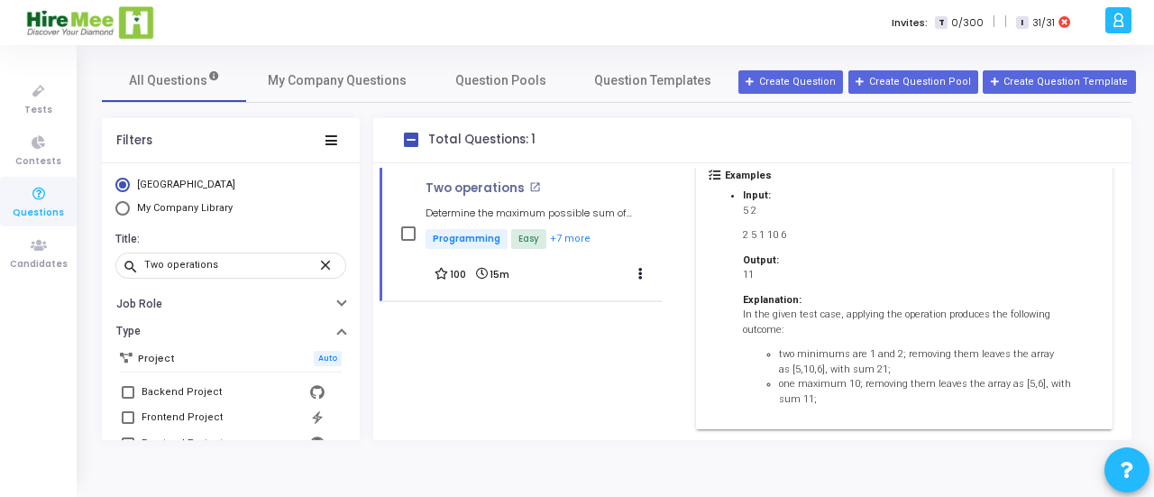
scroll to position [617, 0]
drag, startPoint x: 724, startPoint y: 248, endPoint x: 865, endPoint y: 383, distance: 195.8
click at [865, 383] on div "Description You are presented with an array containing N distinct elements, and…" at bounding box center [904, 76] width 417 height 702
copy div "Lor ips dolorsita cons ad elits doeiusmodt I utlabore etdolore, mag aliq enim a…"
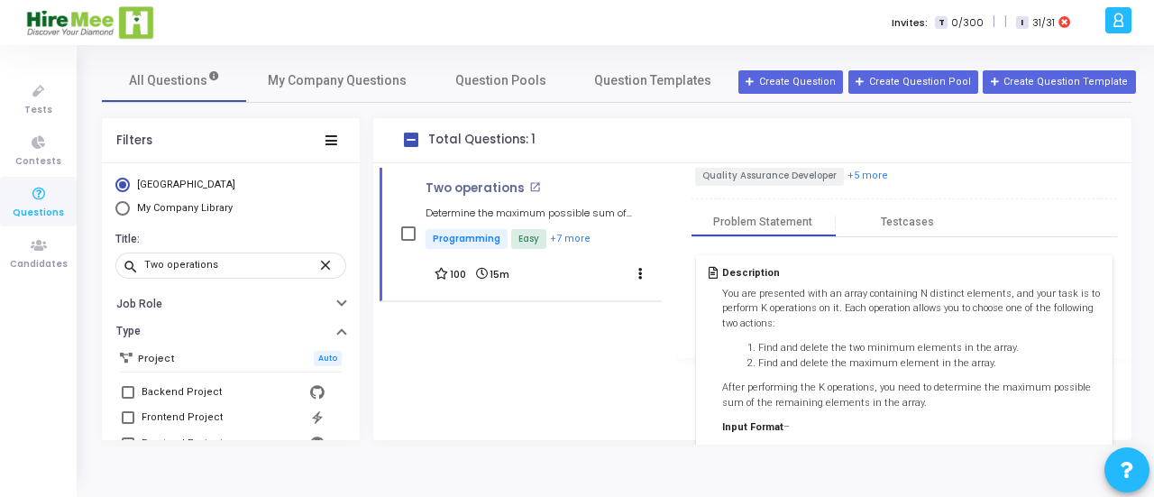
scroll to position [83, 0]
click at [904, 220] on div "Testcases" at bounding box center [907, 226] width 53 height 14
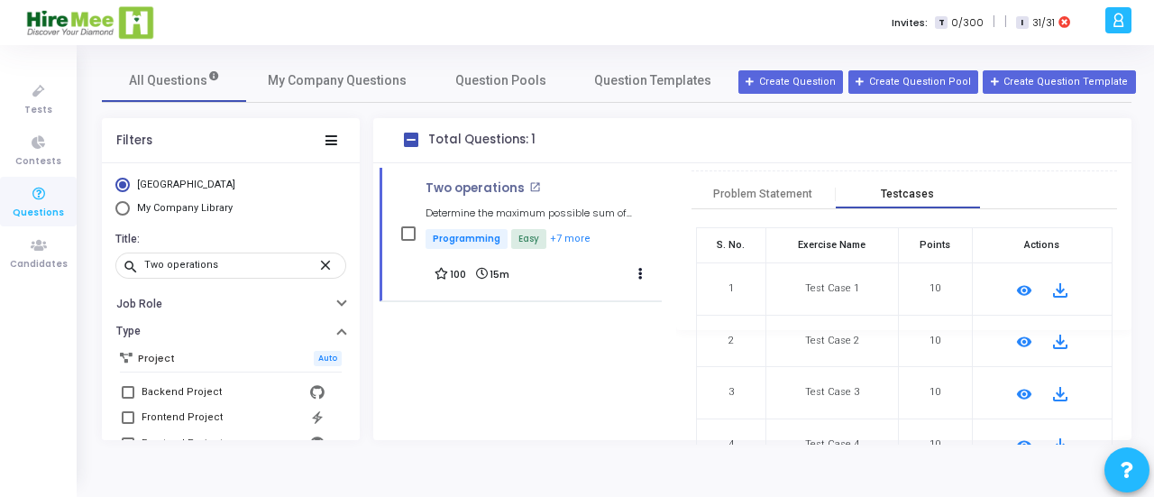
scroll to position [134, 0]
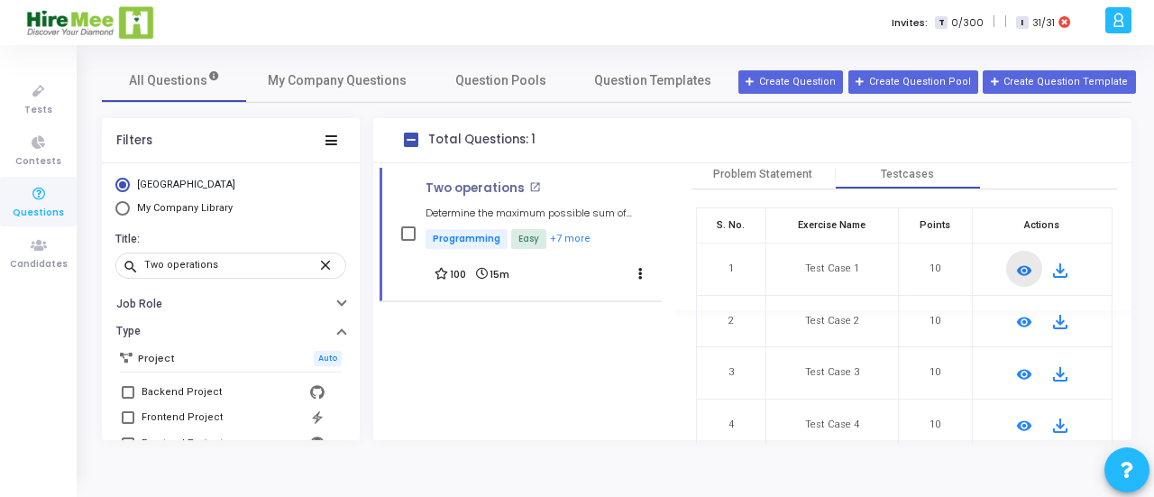
click at [1019, 262] on mat-icon "remove_red_eye" at bounding box center [1024, 271] width 22 height 22
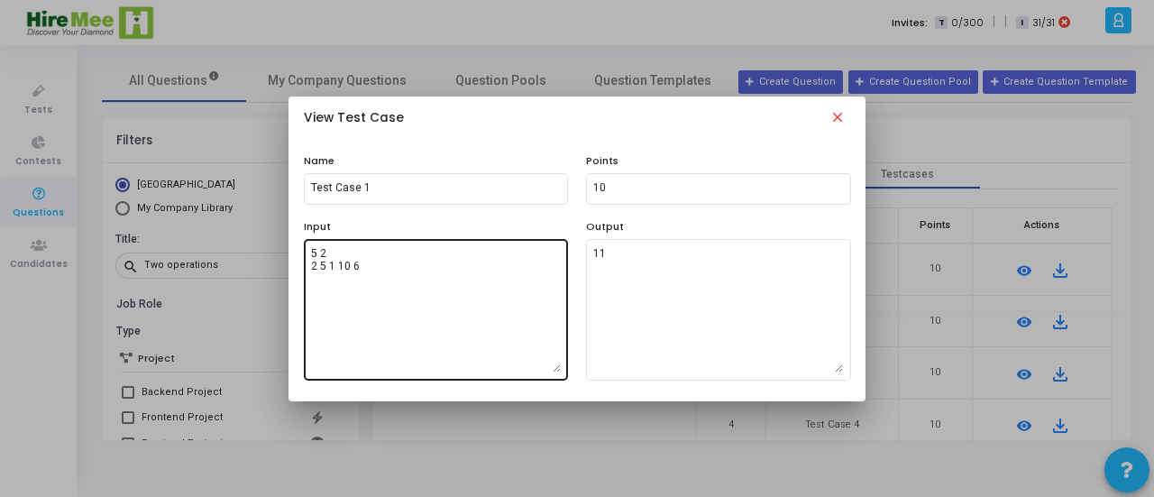
click at [367, 285] on textarea "5 2 2 5 1 10 6" at bounding box center [436, 309] width 250 height 126
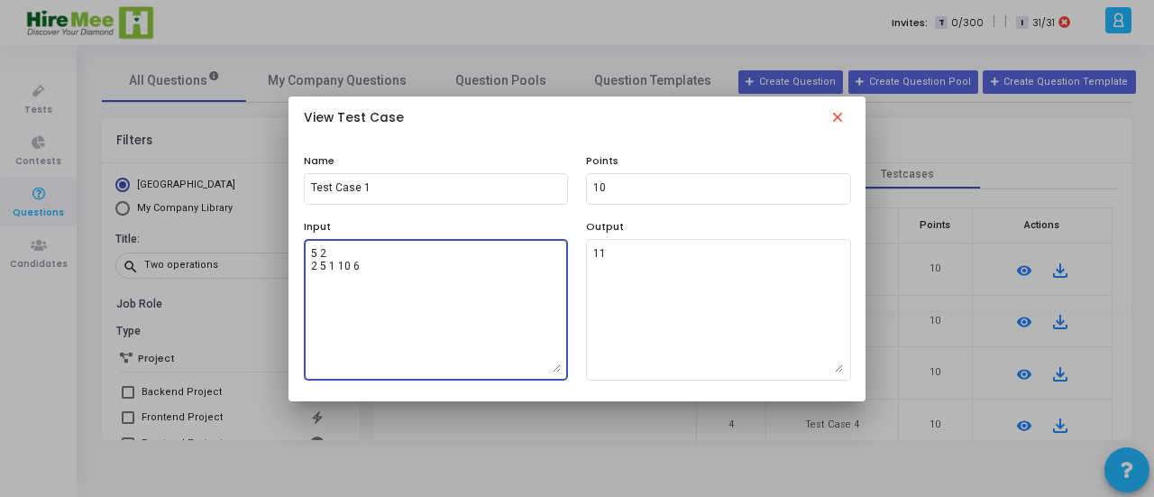
click at [367, 285] on textarea "5 2 2 5 1 10 6" at bounding box center [436, 309] width 250 height 126
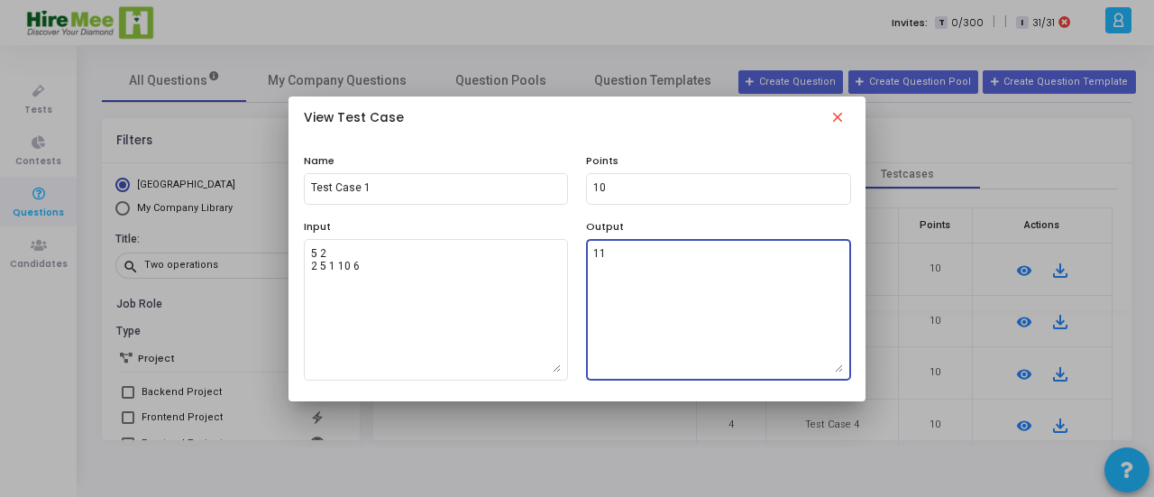
drag, startPoint x: 609, startPoint y: 261, endPoint x: 584, endPoint y: 260, distance: 25.3
click at [584, 260] on div "Output 11" at bounding box center [718, 299] width 283 height 161
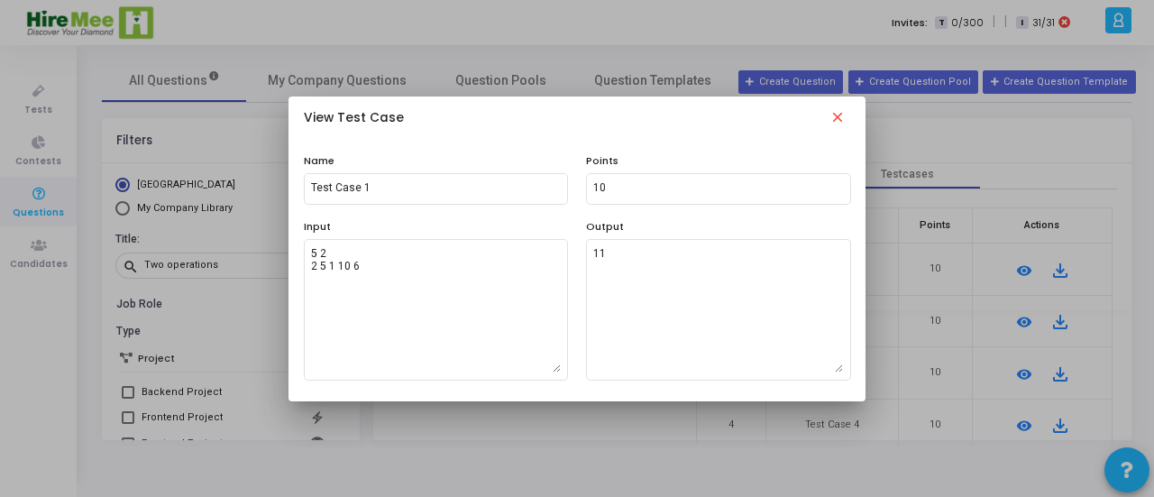
click at [838, 120] on mat-icon "close" at bounding box center [838, 120] width 22 height 22
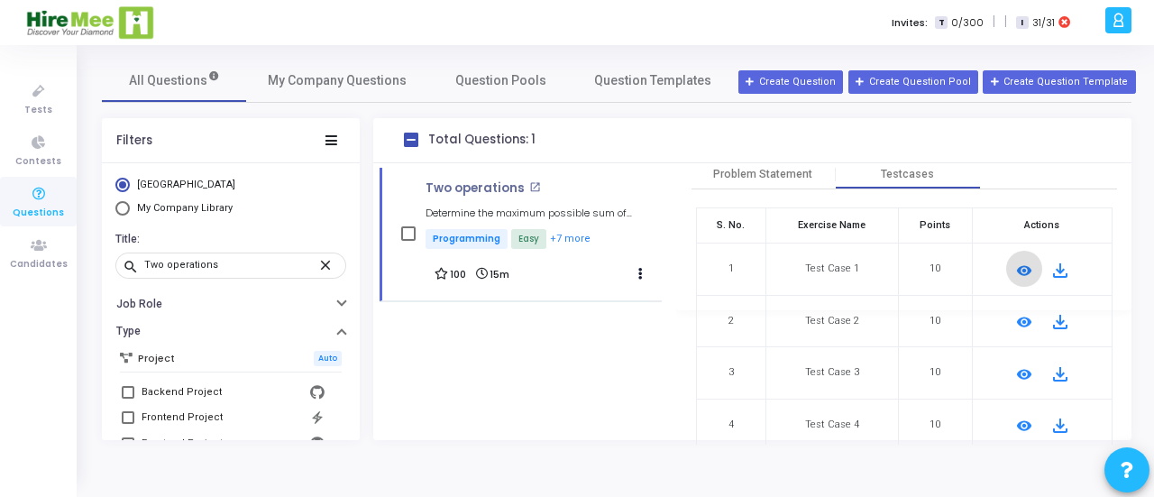
click at [1018, 325] on mat-icon "remove_red_eye" at bounding box center [1024, 322] width 22 height 22
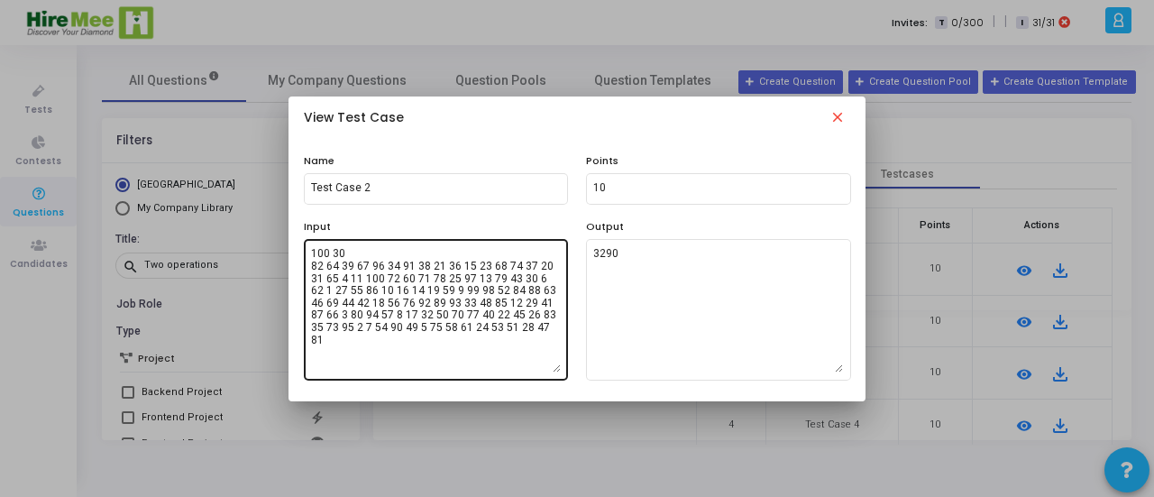
click at [474, 291] on textarea "100 30 82 64 39 67 96 34 91 38 21 36 15 23 68 74 37 20 31 65 4 11 100 72 60 71 …" at bounding box center [436, 309] width 250 height 126
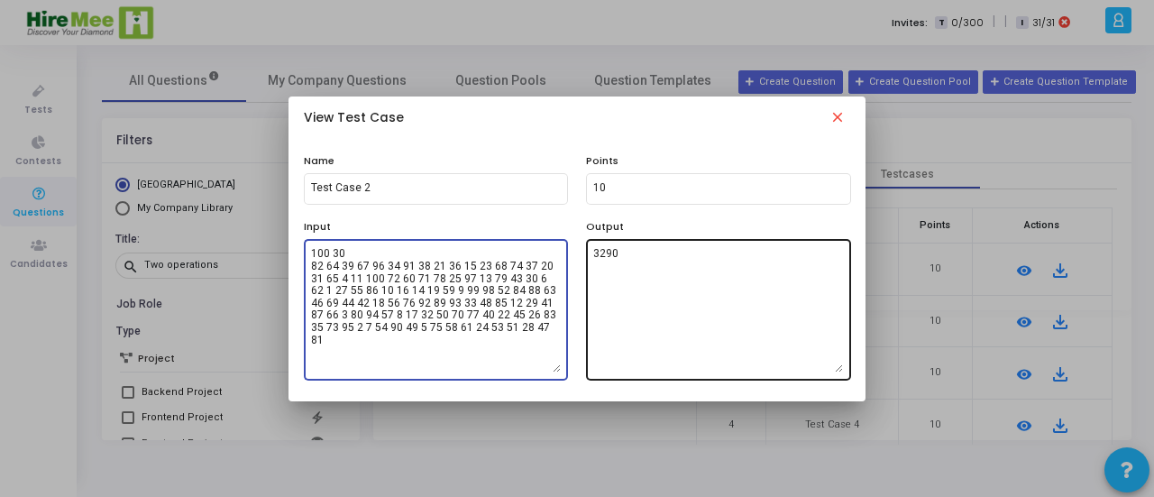
click at [662, 253] on textarea "3290" at bounding box center [718, 309] width 250 height 126
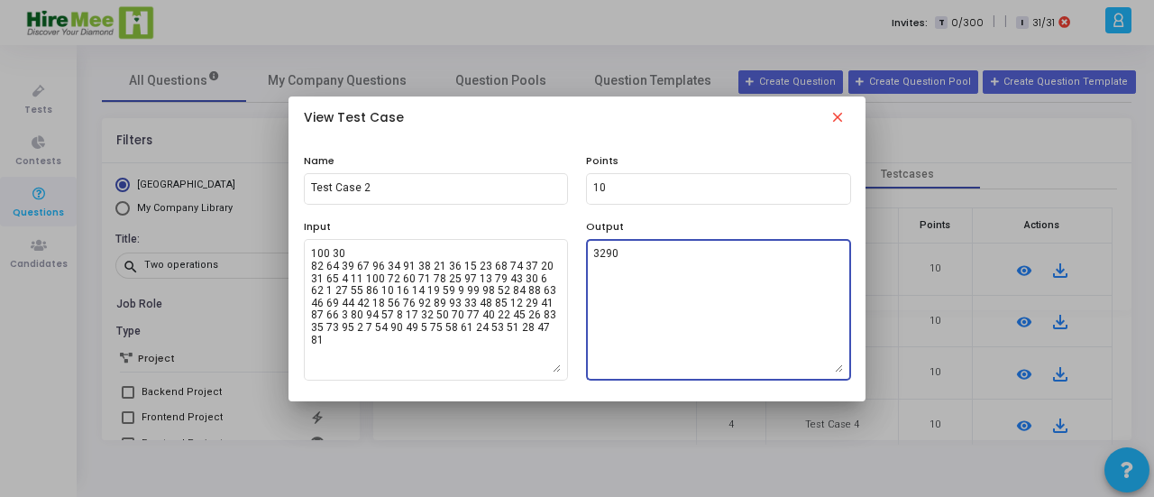
click at [662, 253] on textarea "3290" at bounding box center [718, 309] width 250 height 126
click at [837, 124] on mat-icon "close" at bounding box center [838, 120] width 22 height 22
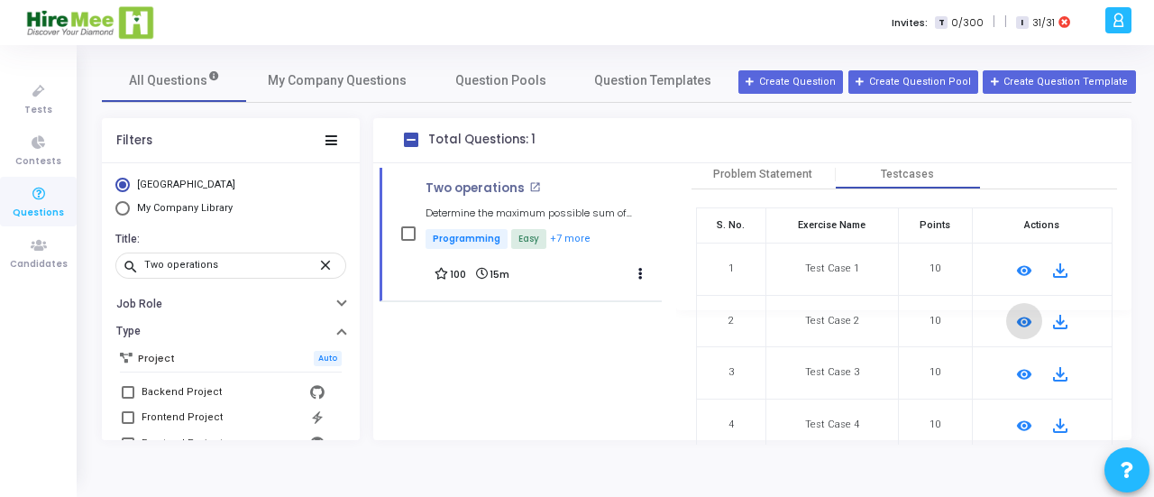
click at [1015, 367] on mat-icon "remove_red_eye" at bounding box center [1024, 374] width 22 height 22
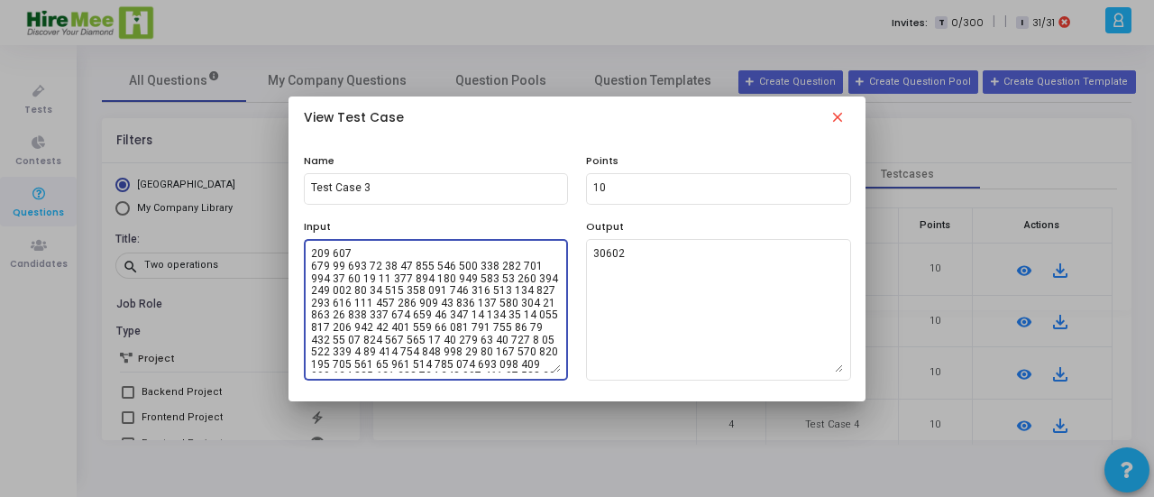
click at [458, 326] on textarea at bounding box center [436, 309] width 250 height 126
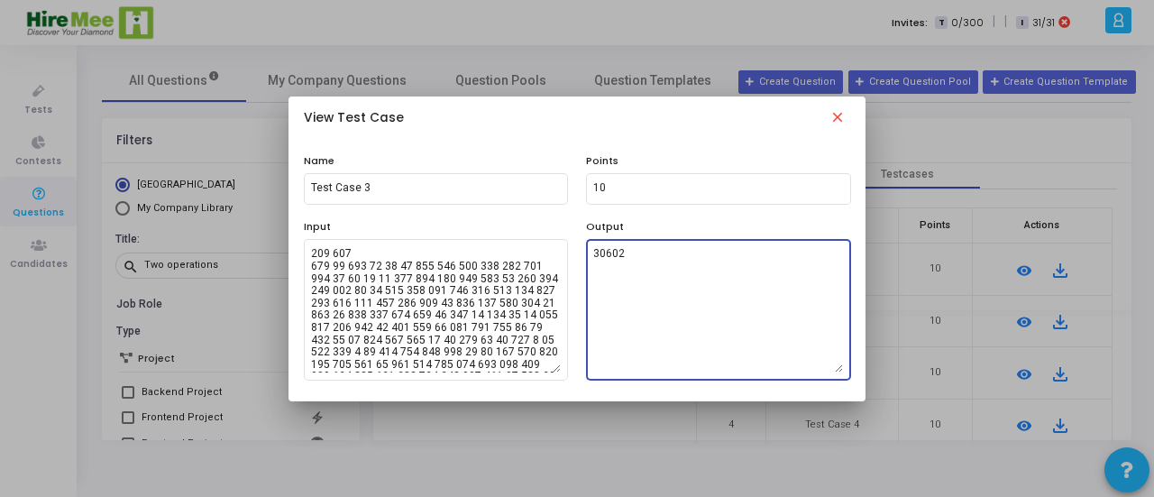
drag, startPoint x: 638, startPoint y: 252, endPoint x: 588, endPoint y: 250, distance: 50.5
click at [588, 250] on div "30602" at bounding box center [718, 309] width 265 height 144
click at [844, 116] on mat-icon "close" at bounding box center [838, 120] width 22 height 22
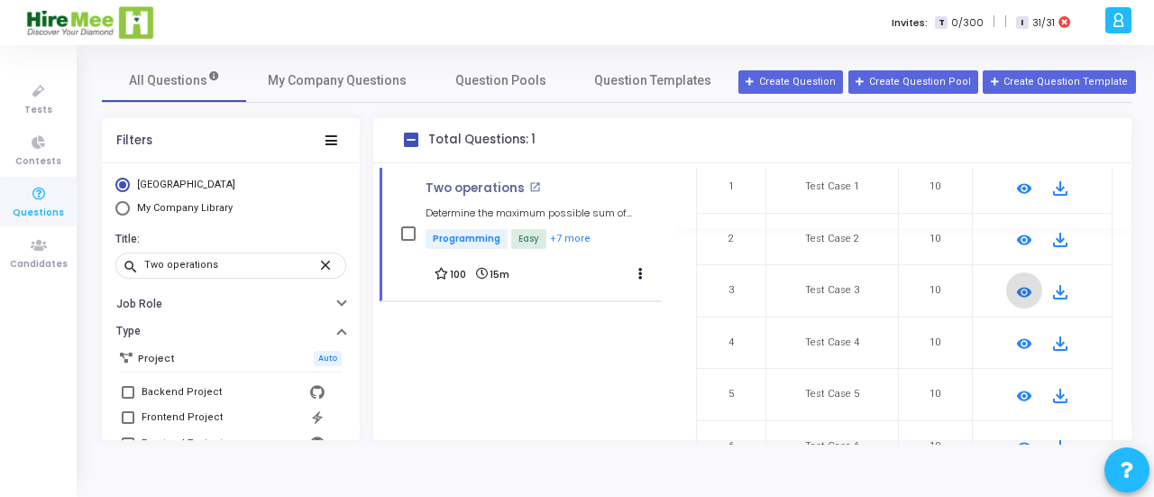
scroll to position [224, 0]
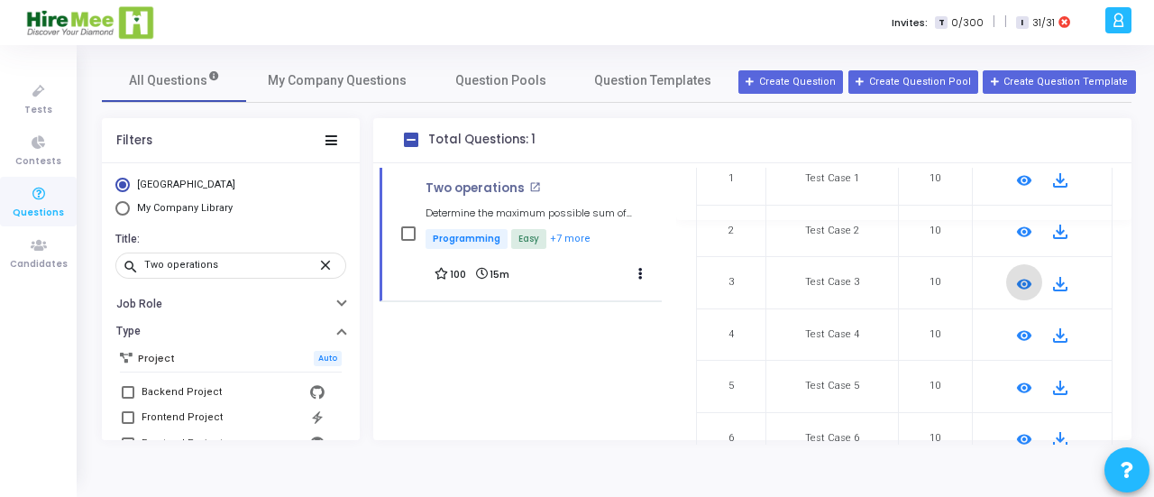
click at [1013, 326] on mat-icon "remove_red_eye" at bounding box center [1024, 336] width 22 height 22
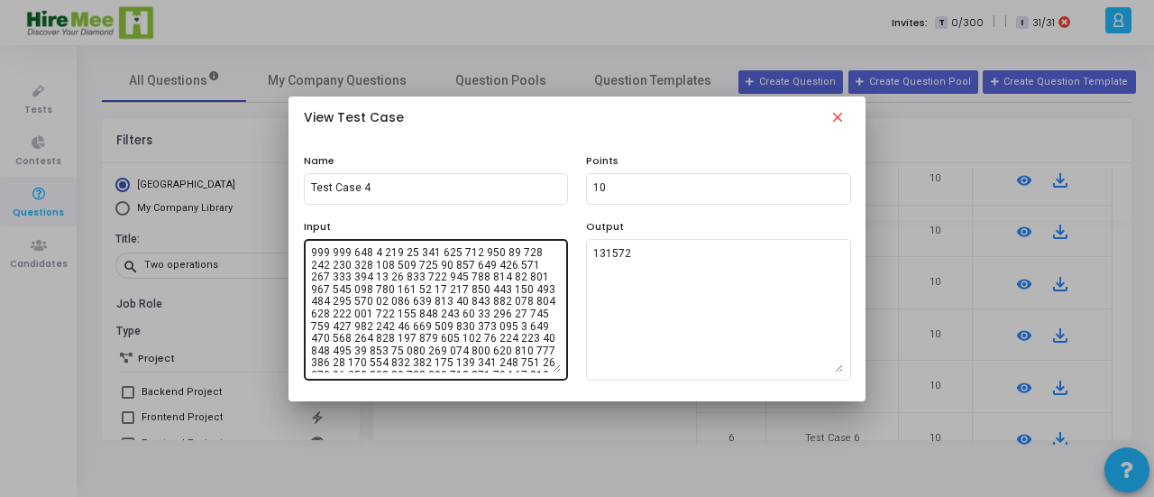
scroll to position [527, 0]
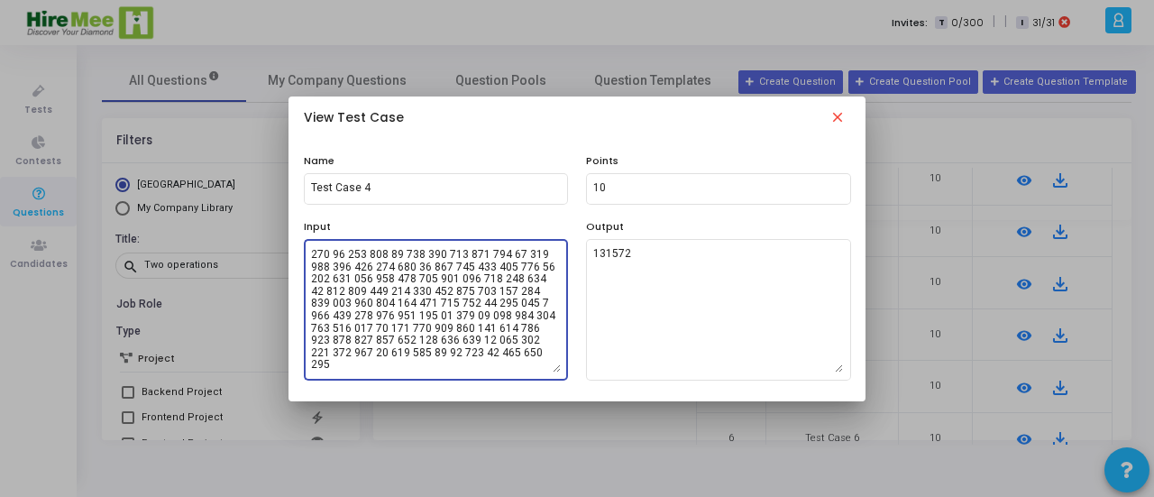
click at [455, 308] on textarea at bounding box center [436, 309] width 250 height 126
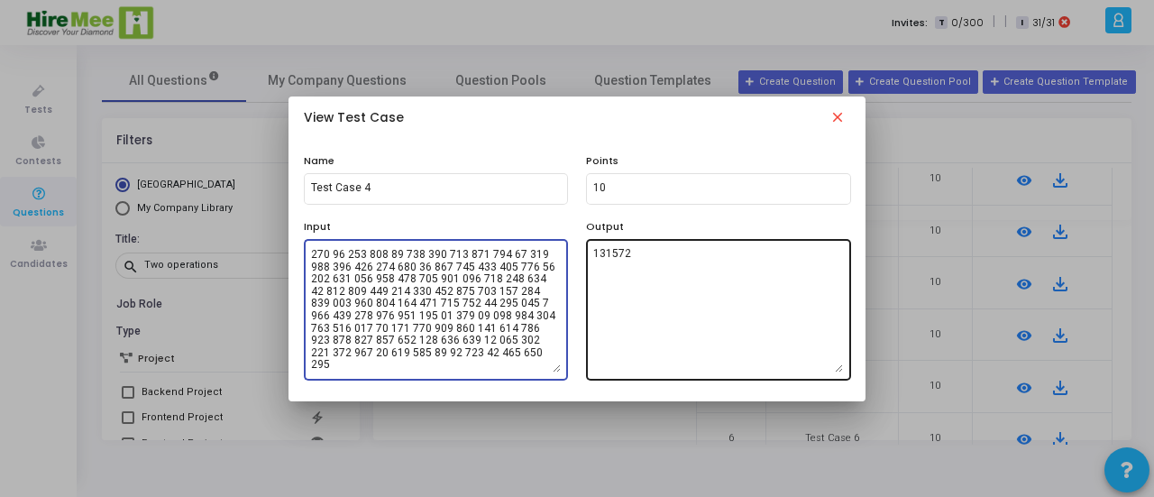
click at [646, 260] on textarea "131572" at bounding box center [718, 309] width 250 height 126
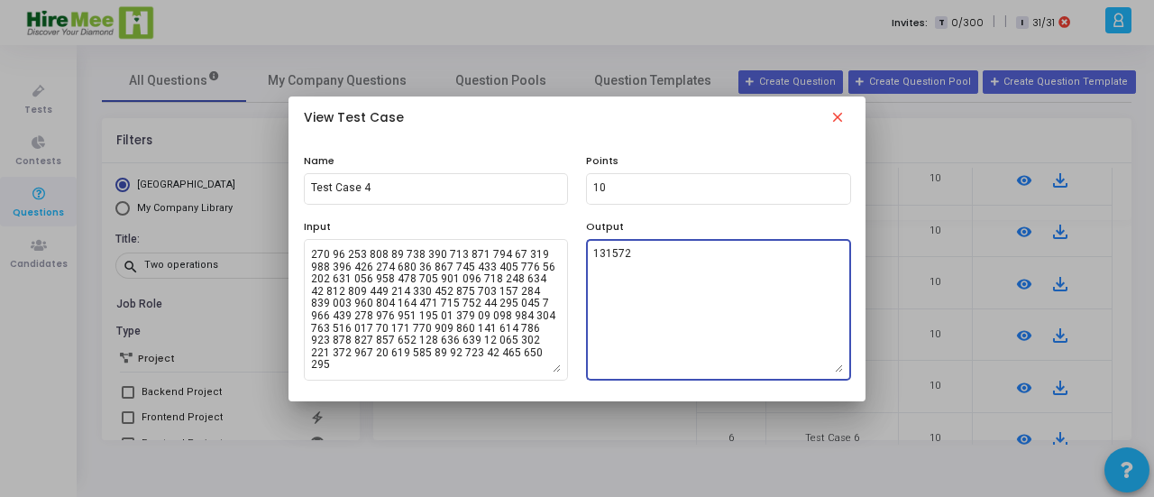
click at [646, 260] on textarea "131572" at bounding box center [718, 309] width 250 height 126
click at [646, 259] on textarea "131572" at bounding box center [718, 309] width 250 height 126
click at [843, 118] on mat-icon "close" at bounding box center [838, 120] width 22 height 22
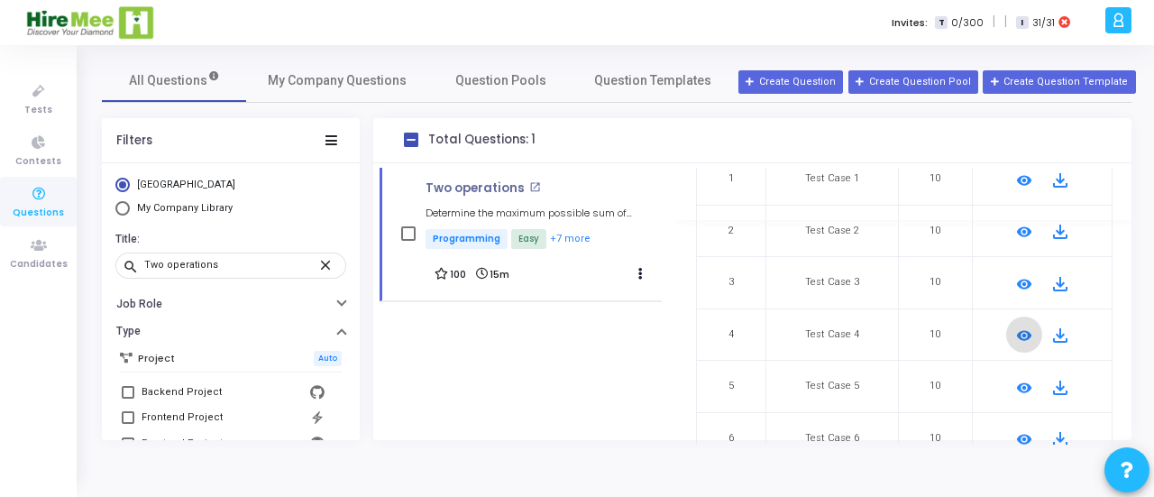
click at [1013, 386] on mat-icon "remove_red_eye" at bounding box center [1024, 388] width 22 height 22
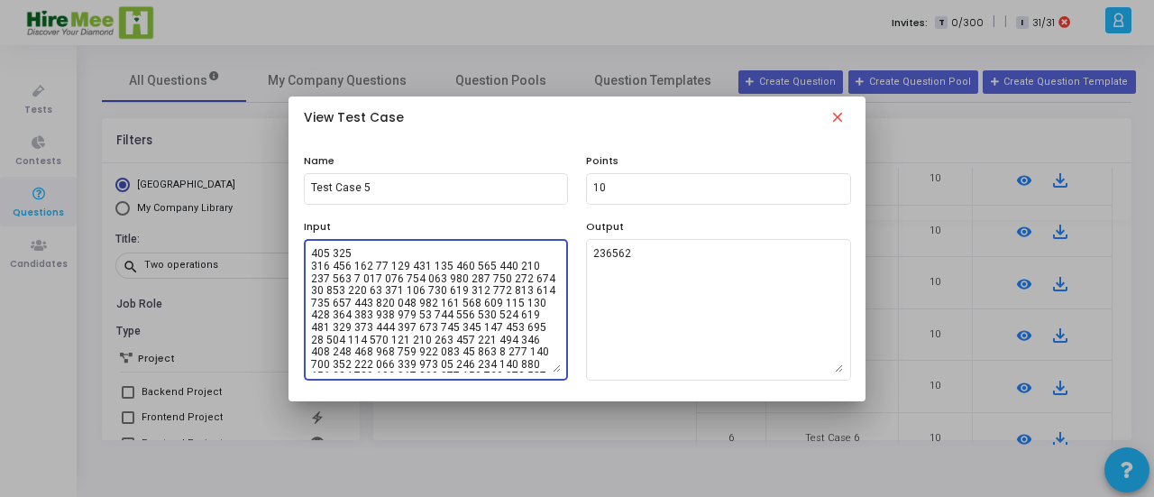
click at [437, 300] on textarea at bounding box center [436, 309] width 250 height 126
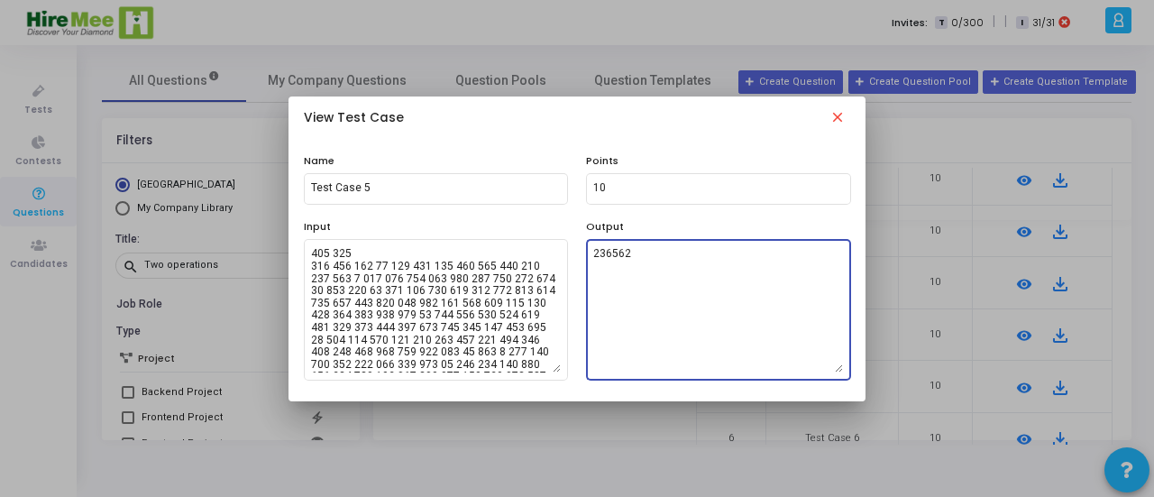
click at [658, 252] on textarea "236562" at bounding box center [718, 309] width 250 height 126
click at [657, 252] on textarea "236562" at bounding box center [718, 309] width 250 height 126
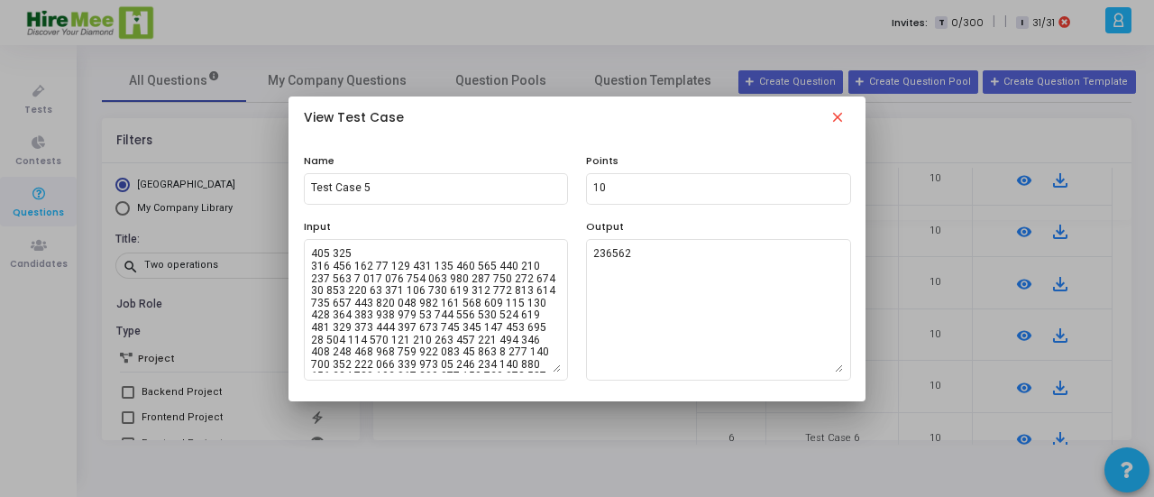
click at [838, 115] on mat-icon "close" at bounding box center [838, 120] width 22 height 22
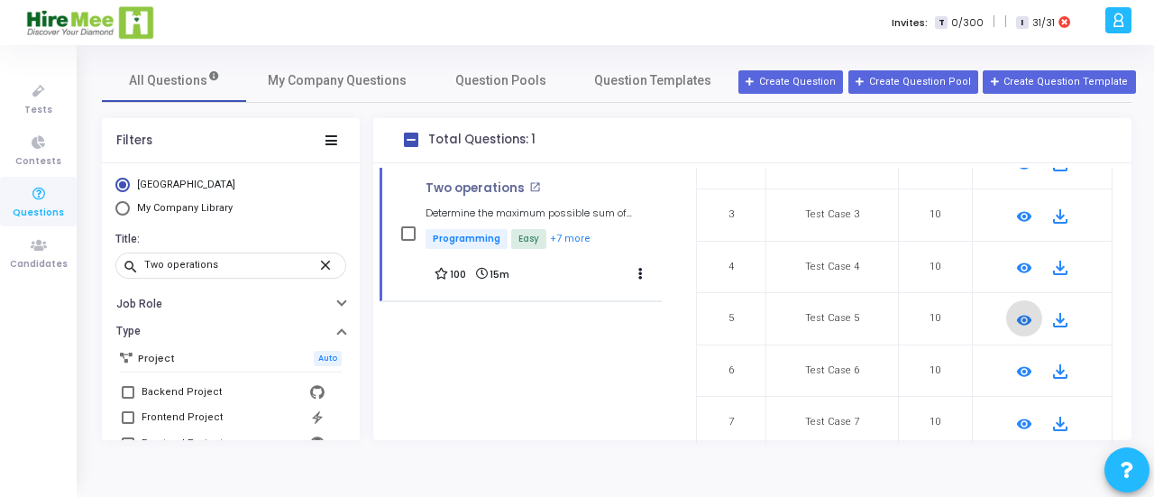
scroll to position [293, 0]
click at [1016, 363] on mat-icon "remove_red_eye" at bounding box center [1024, 371] width 22 height 22
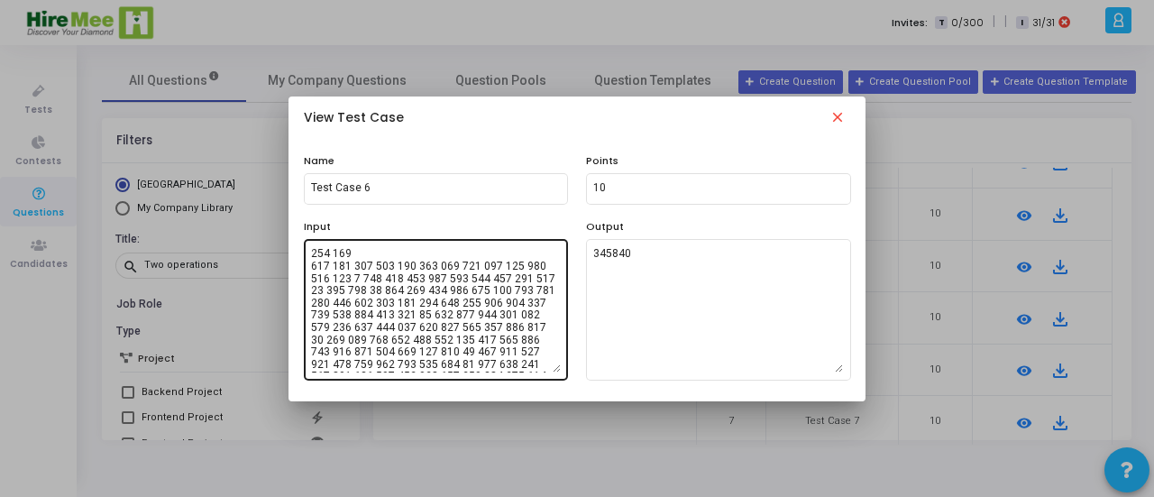
click at [438, 324] on textarea at bounding box center [436, 309] width 250 height 126
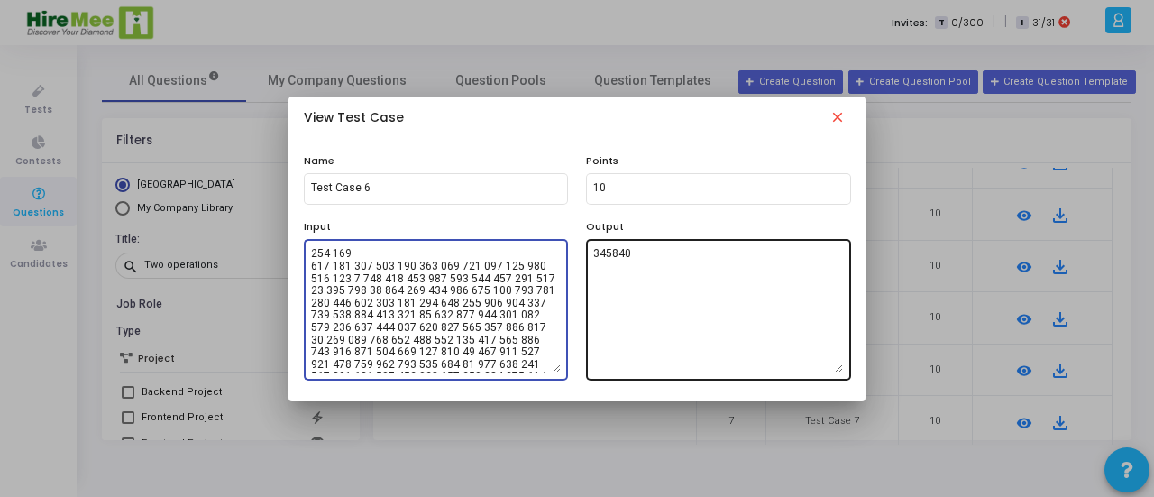
click at [625, 258] on textarea "345840" at bounding box center [718, 309] width 250 height 126
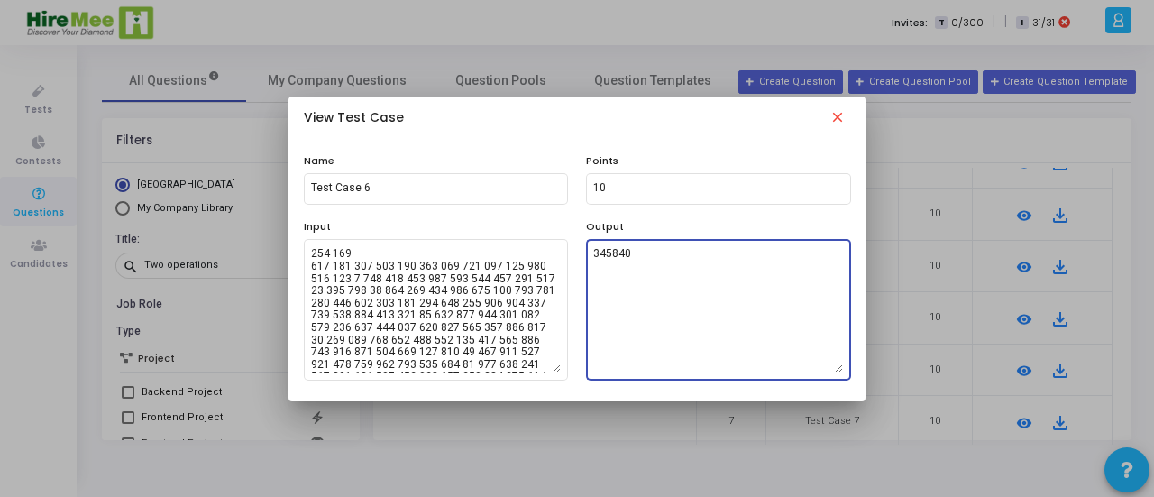
click at [625, 258] on textarea "345840" at bounding box center [718, 309] width 250 height 126
click at [838, 116] on mat-icon "close" at bounding box center [838, 120] width 22 height 22
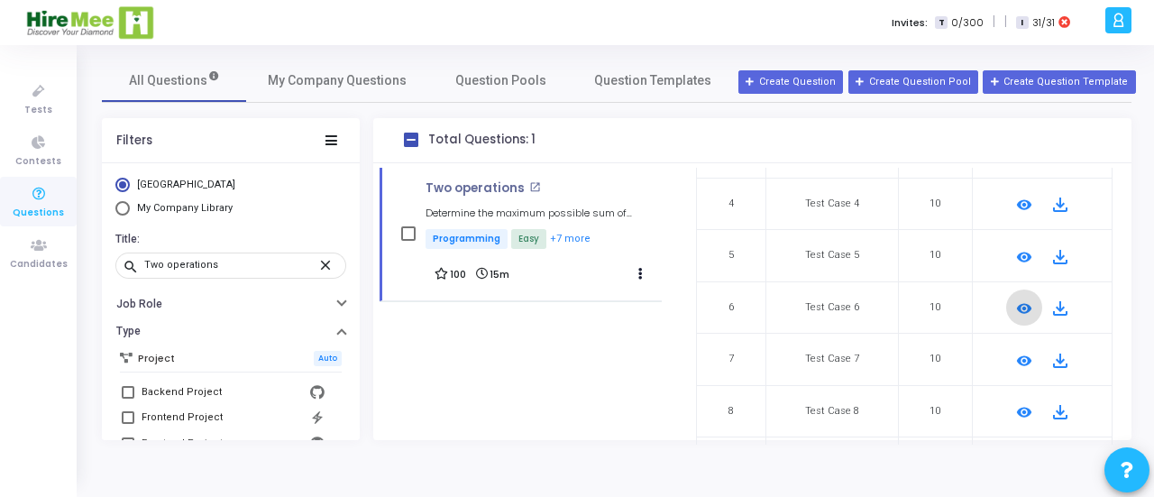
scroll to position [360, 0]
click at [1021, 354] on mat-icon "remove_red_eye" at bounding box center [1024, 356] width 22 height 22
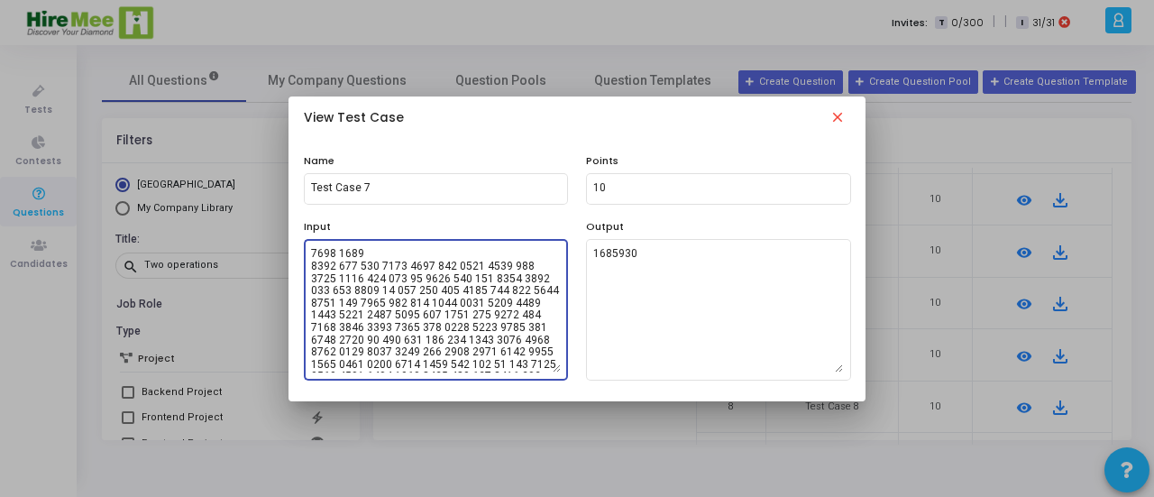
click at [457, 300] on textarea at bounding box center [436, 309] width 250 height 126
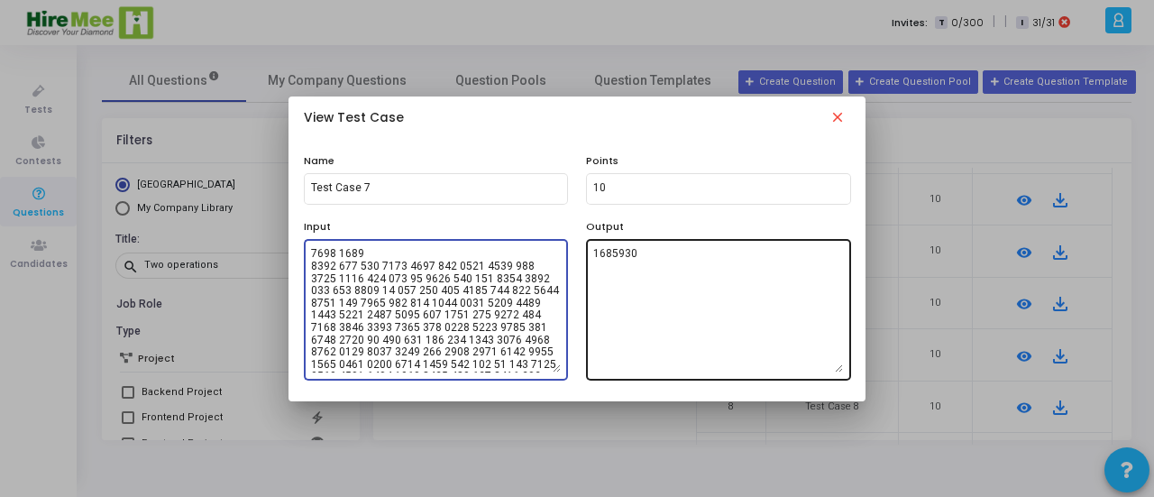
click at [661, 262] on textarea "1685930" at bounding box center [718, 309] width 250 height 126
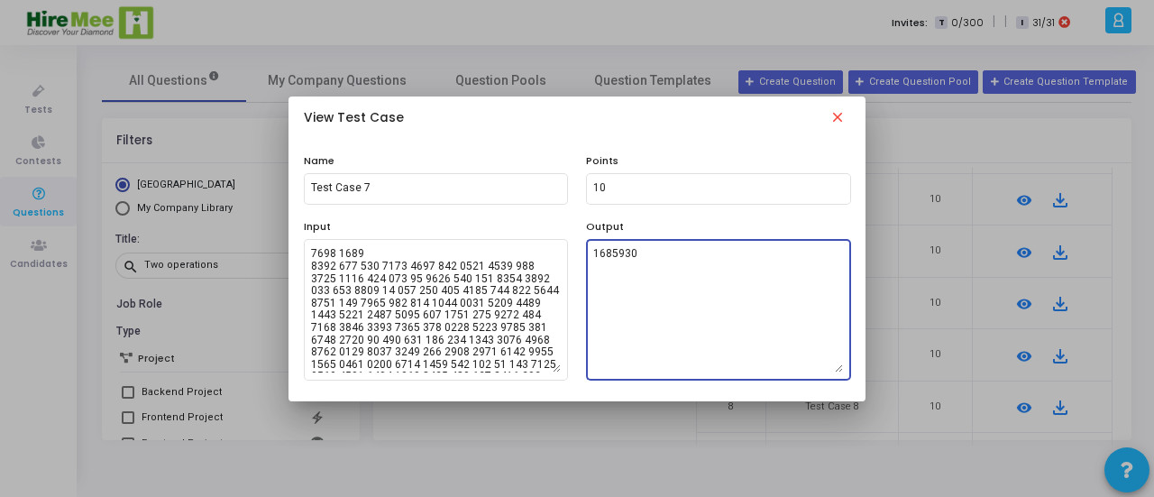
click at [660, 261] on textarea "1685930" at bounding box center [718, 309] width 250 height 126
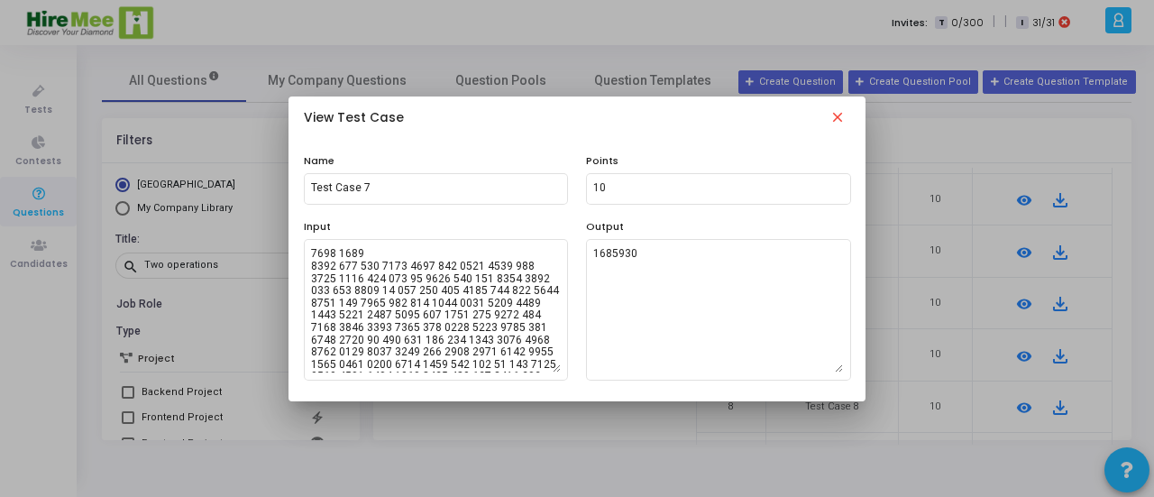
click at [834, 118] on mat-icon "close" at bounding box center [838, 120] width 22 height 22
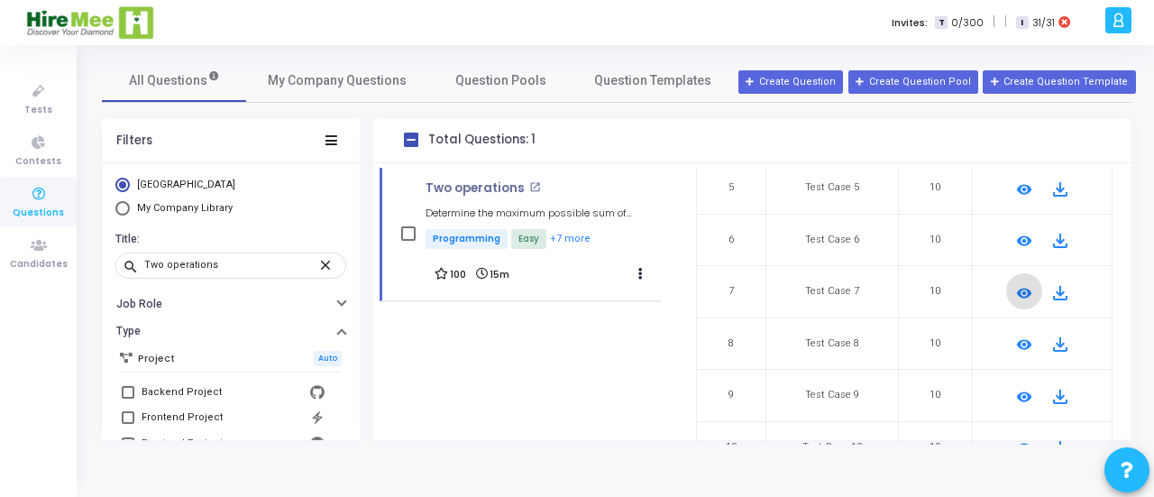
scroll to position [424, 0]
click at [1017, 339] on mat-icon "remove_red_eye" at bounding box center [1024, 344] width 22 height 22
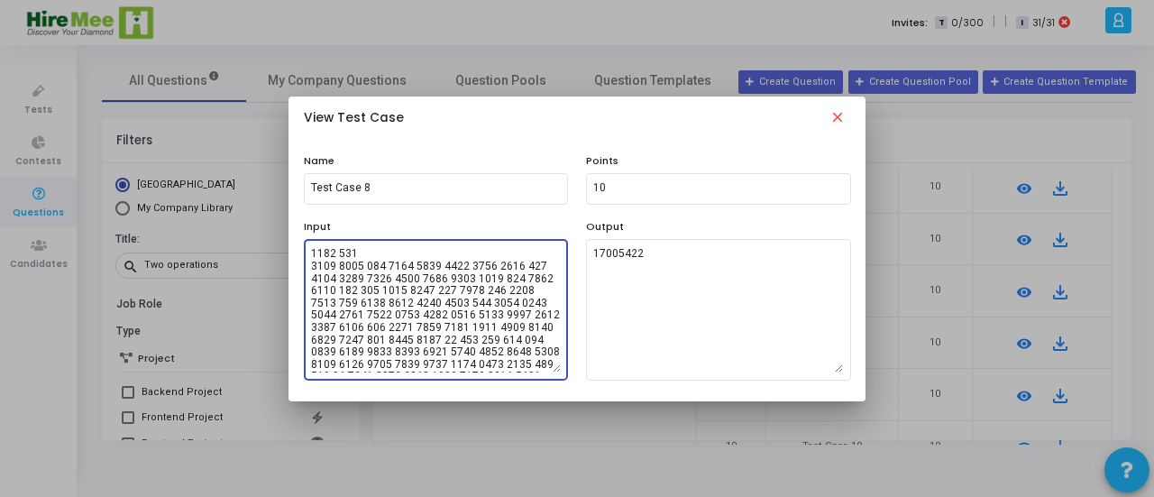
click at [410, 282] on textarea at bounding box center [436, 309] width 250 height 126
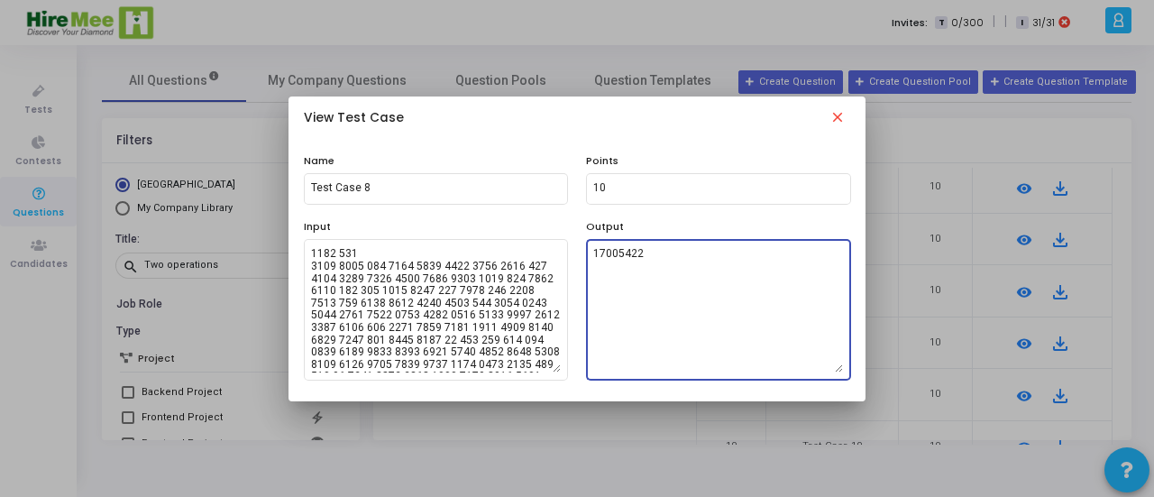
drag, startPoint x: 671, startPoint y: 249, endPoint x: 573, endPoint y: 254, distance: 97.5
click at [573, 254] on div "Input Output 17005422" at bounding box center [577, 299] width 565 height 161
click at [839, 113] on mat-icon "close" at bounding box center [838, 120] width 22 height 22
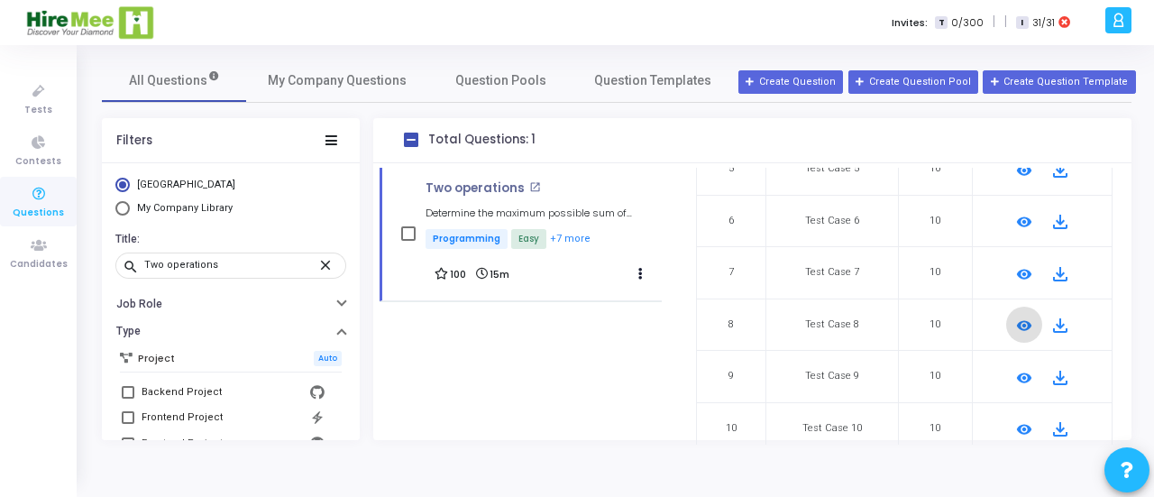
scroll to position [462, 0]
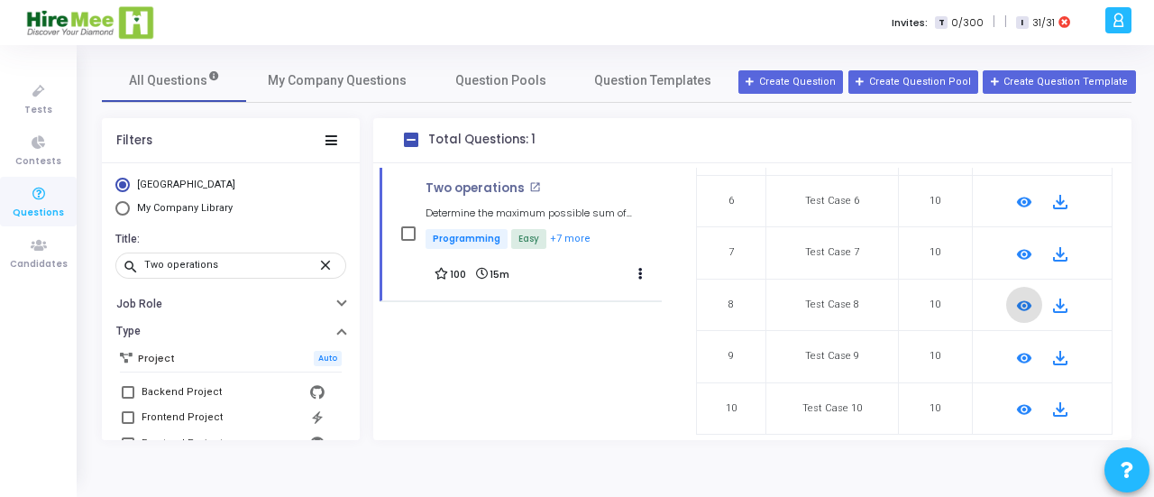
click at [1016, 356] on mat-icon "remove_red_eye" at bounding box center [1024, 358] width 22 height 22
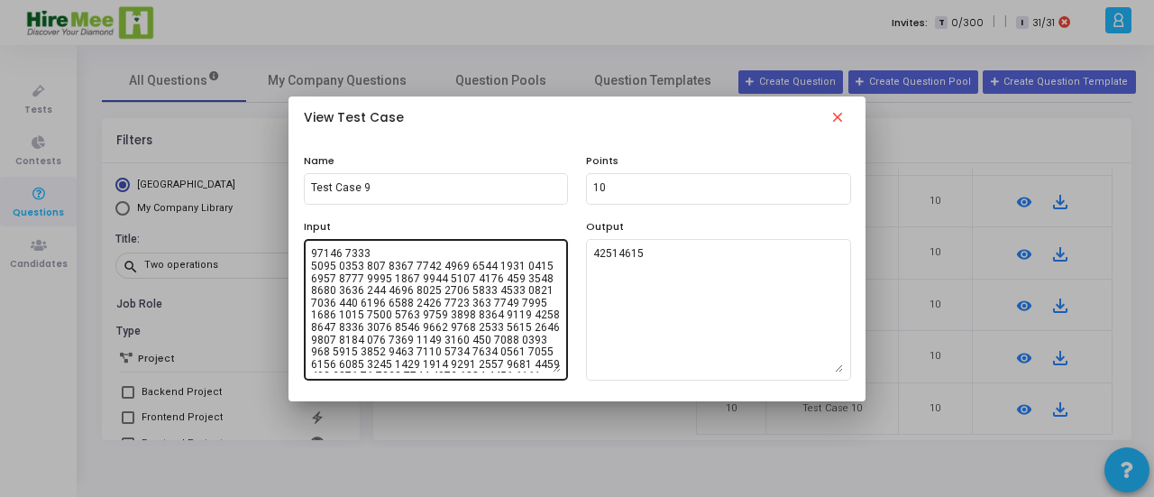
click at [441, 284] on textarea at bounding box center [436, 309] width 250 height 126
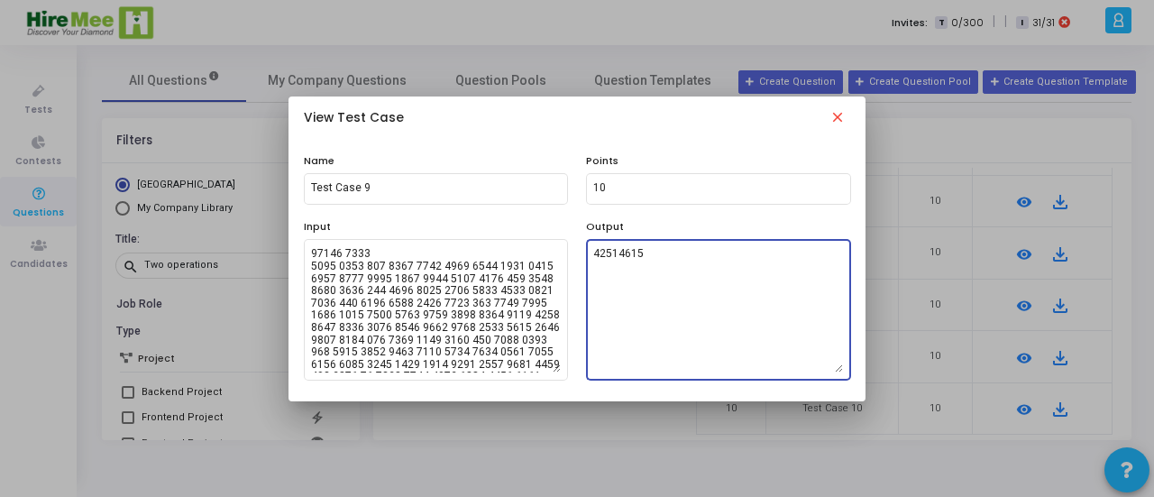
drag, startPoint x: 656, startPoint y: 252, endPoint x: 582, endPoint y: 257, distance: 74.1
click at [582, 257] on div "Output 42514615" at bounding box center [718, 299] width 283 height 161
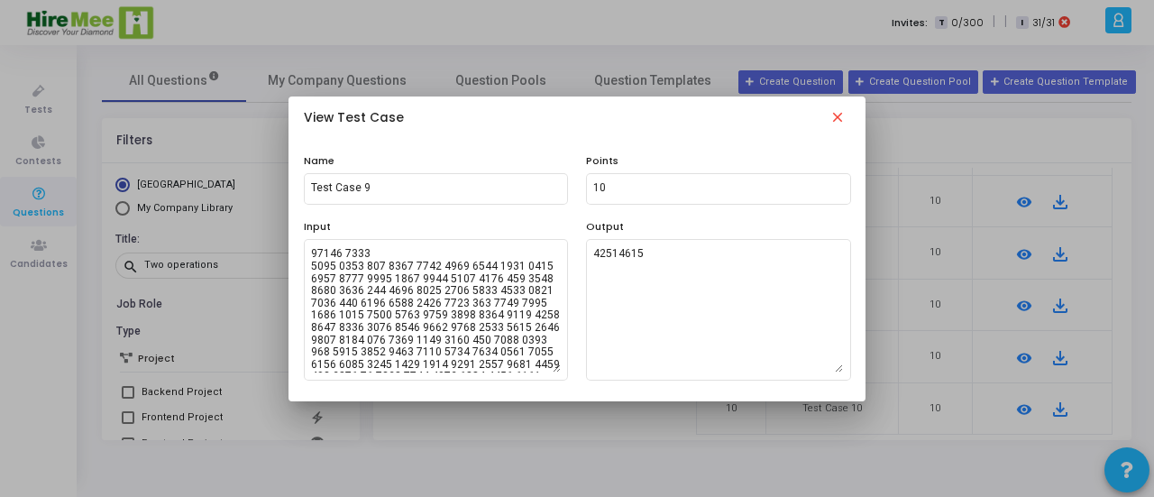
click at [838, 116] on mat-icon "close" at bounding box center [838, 120] width 22 height 22
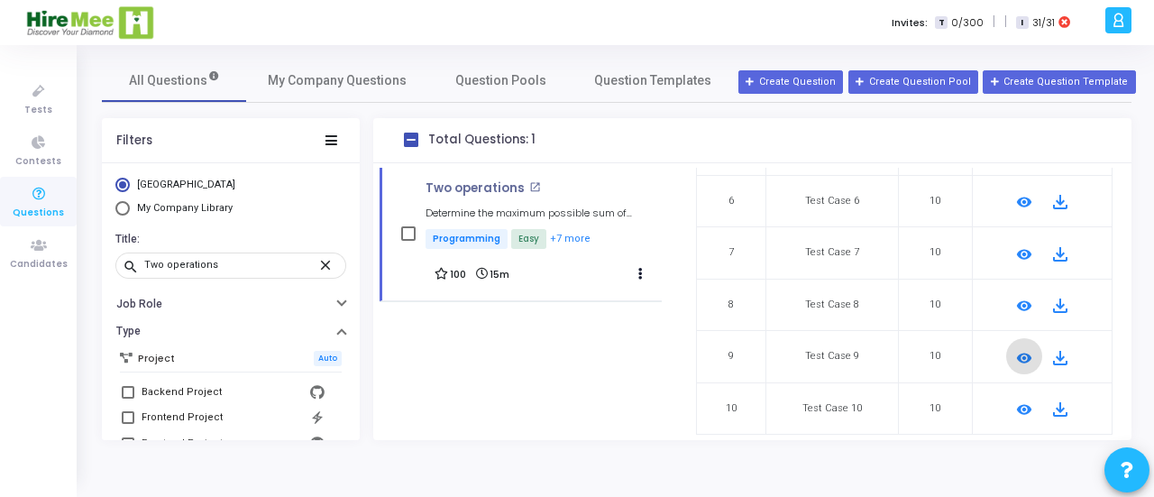
click at [1013, 403] on mat-icon "remove_red_eye" at bounding box center [1024, 409] width 22 height 22
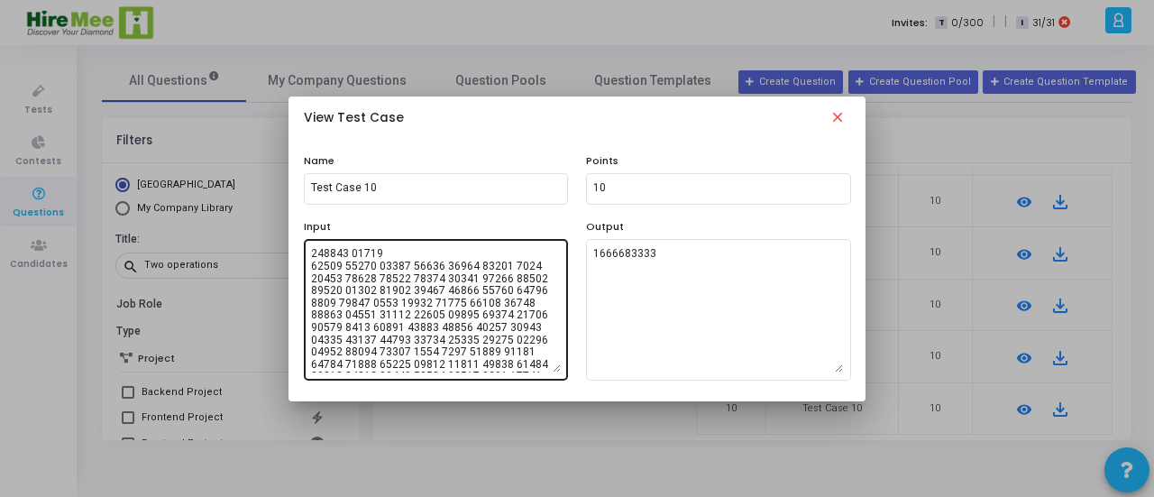
click at [405, 325] on textarea at bounding box center [436, 309] width 250 height 126
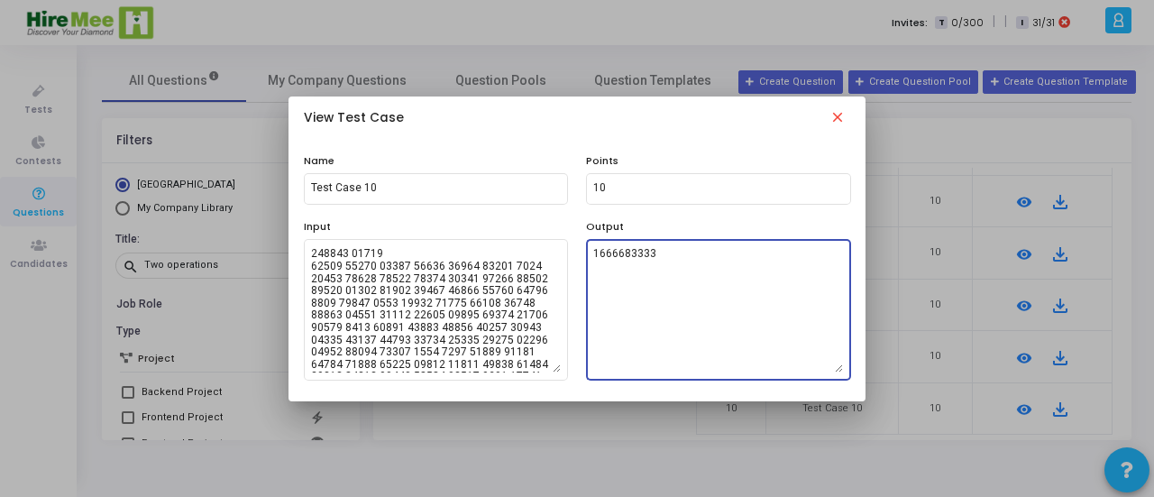
drag, startPoint x: 691, startPoint y: 264, endPoint x: 579, endPoint y: 257, distance: 112.0
click at [579, 257] on div "Output 1666683333" at bounding box center [718, 299] width 283 height 161
click at [832, 109] on mat-icon "close" at bounding box center [838, 120] width 22 height 22
